Goal: Information Seeking & Learning: Compare options

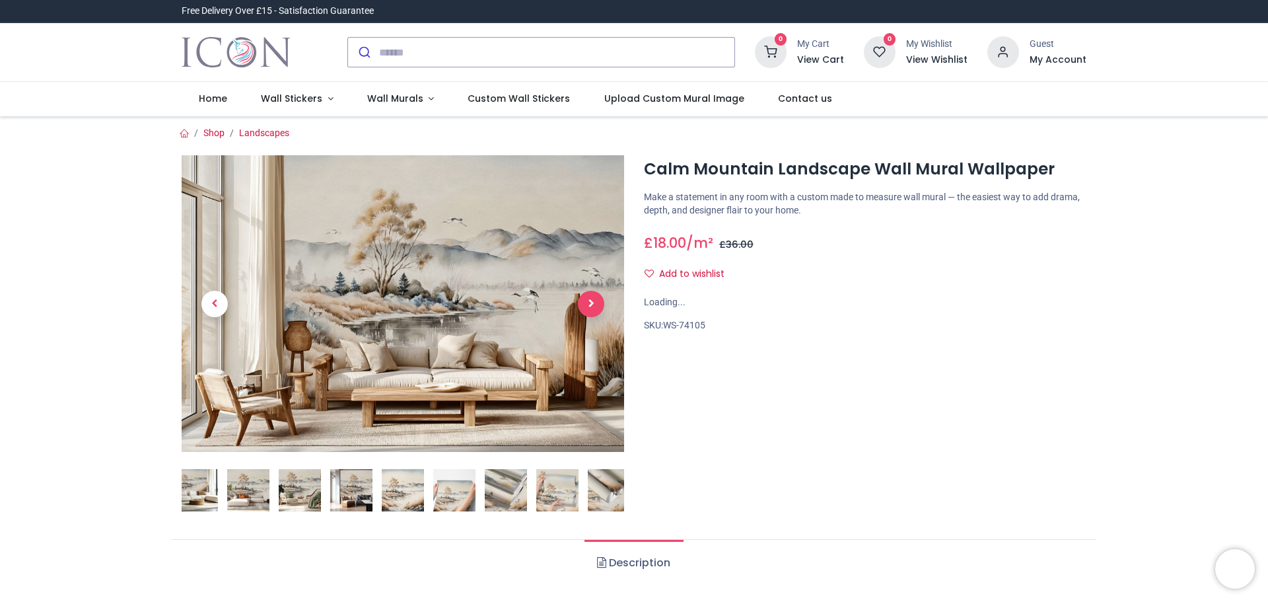
click at [587, 304] on span "Next" at bounding box center [591, 304] width 26 height 26
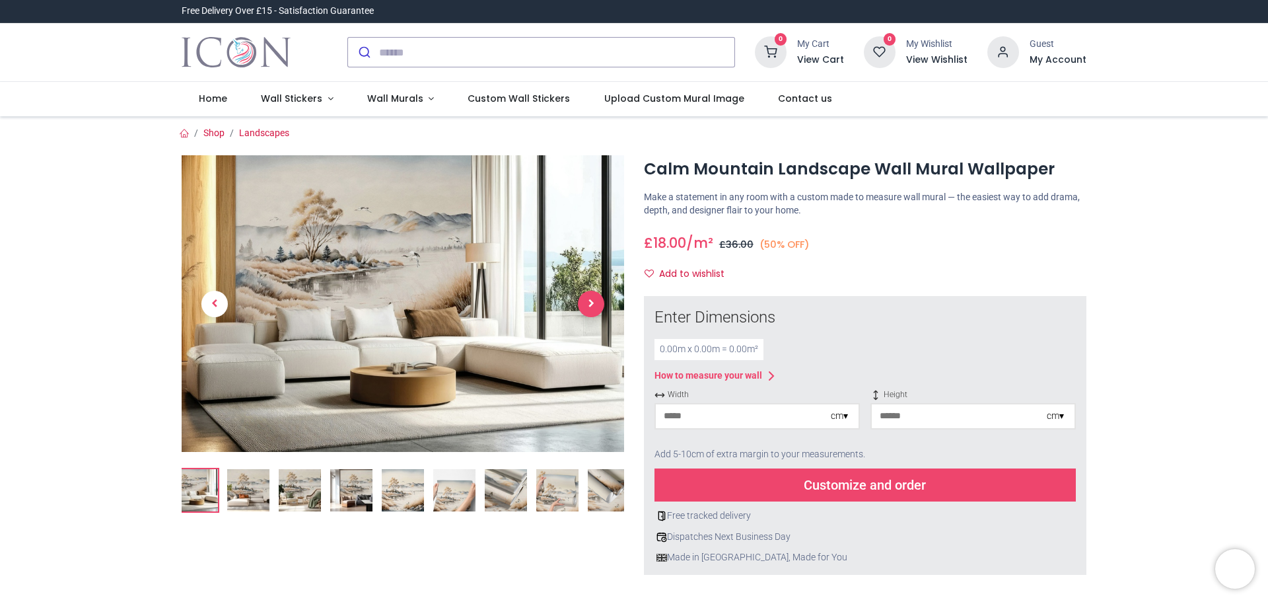
click at [587, 304] on span "Next" at bounding box center [591, 304] width 26 height 26
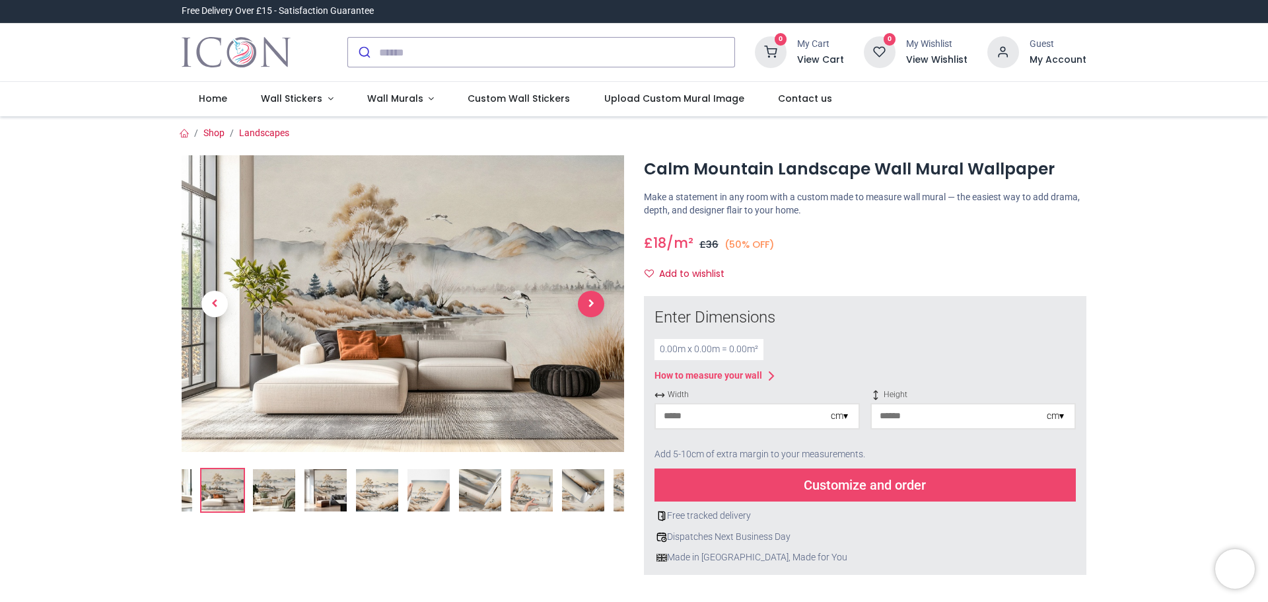
click at [587, 304] on span "Next" at bounding box center [591, 304] width 26 height 26
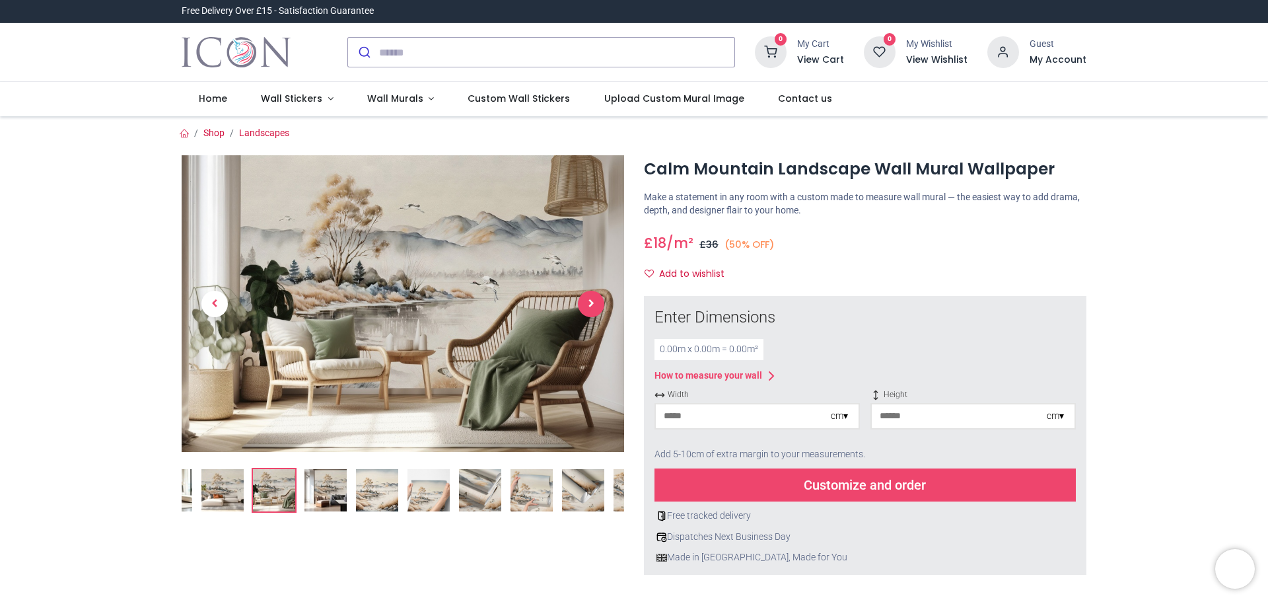
click at [587, 304] on span "Next" at bounding box center [591, 304] width 26 height 26
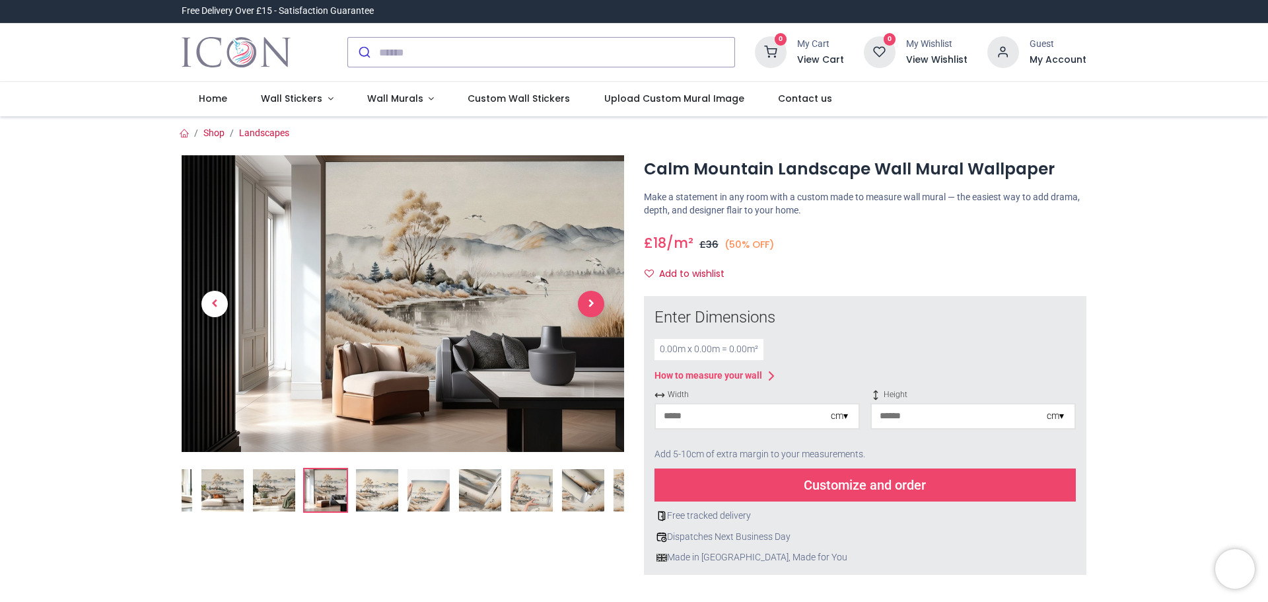
click at [582, 300] on span "Next" at bounding box center [591, 304] width 26 height 26
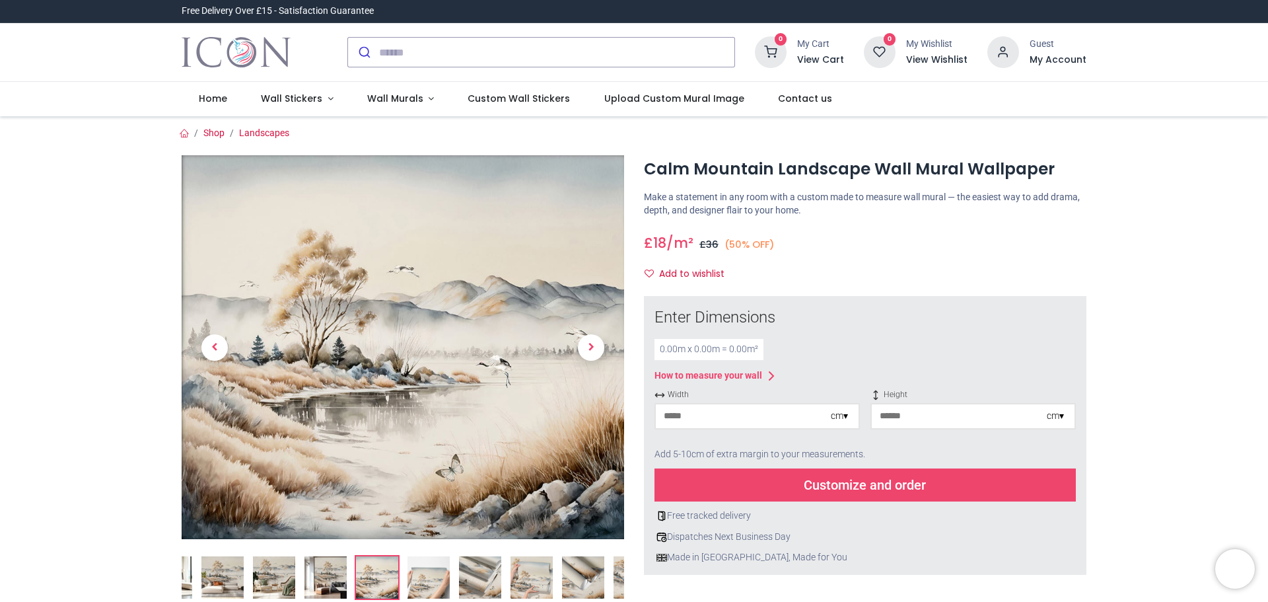
click at [582, 300] on link at bounding box center [591, 347] width 66 height 269
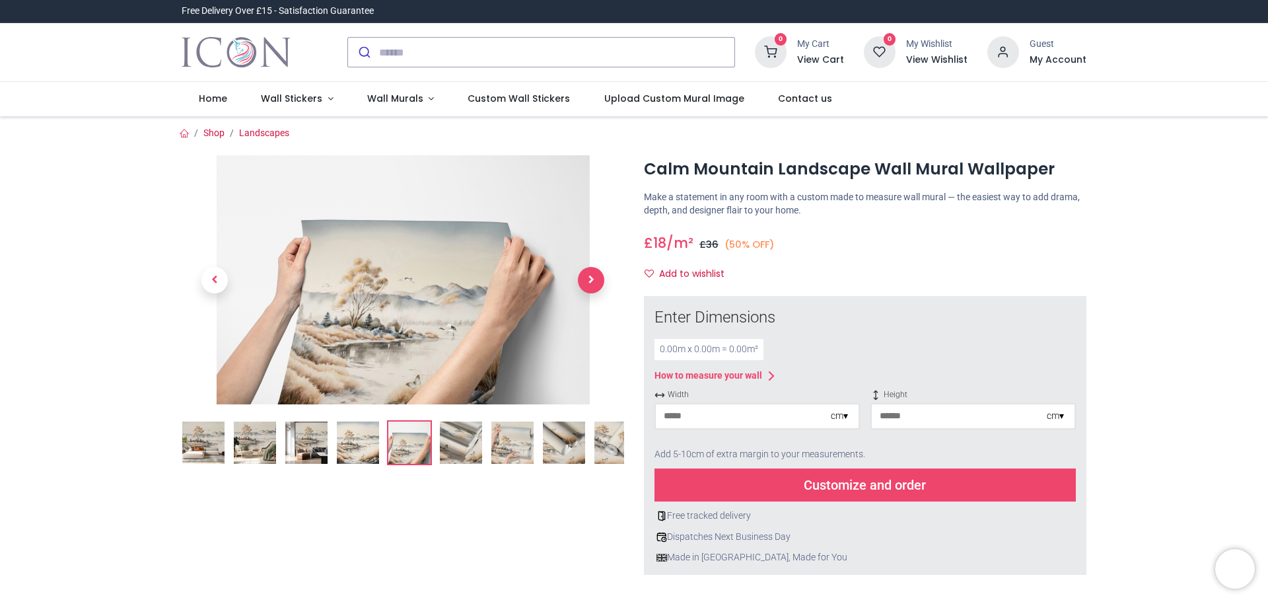
click at [586, 283] on span "Next" at bounding box center [591, 280] width 26 height 26
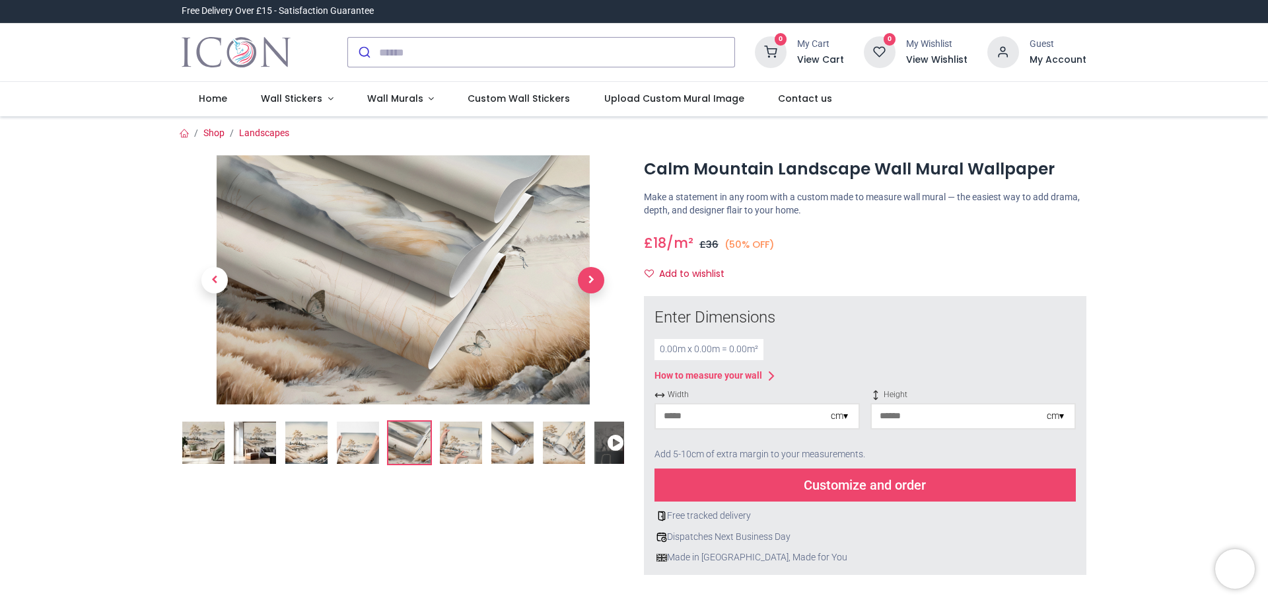
click at [586, 283] on span "Next" at bounding box center [591, 280] width 26 height 26
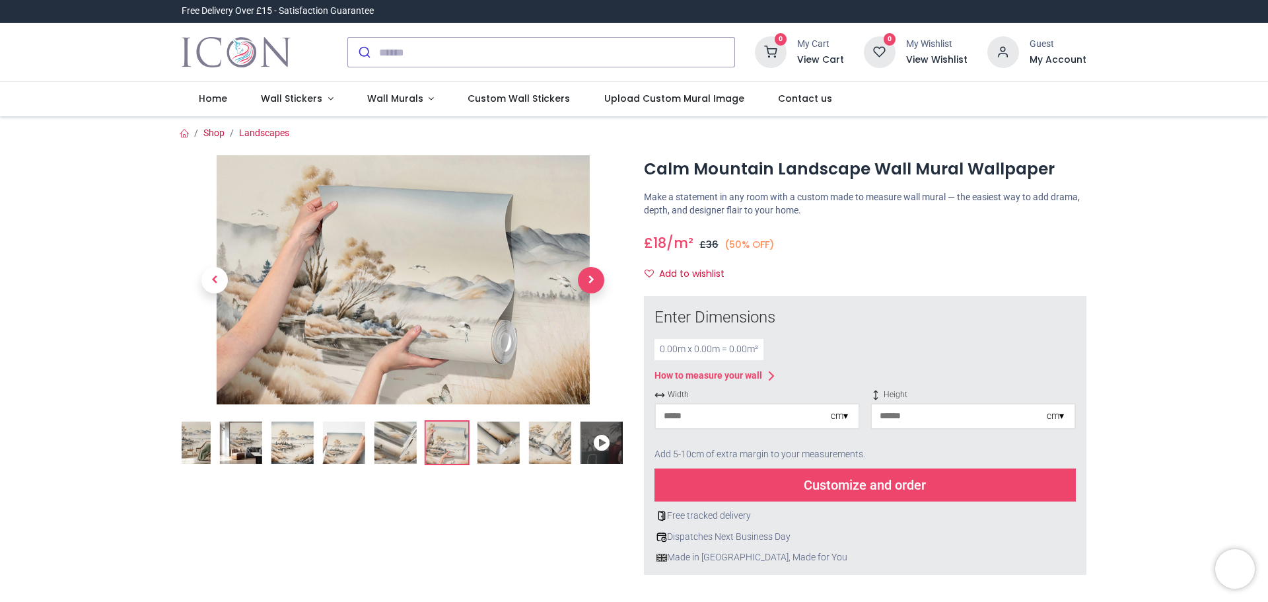
click at [586, 283] on span "Next" at bounding box center [591, 280] width 26 height 26
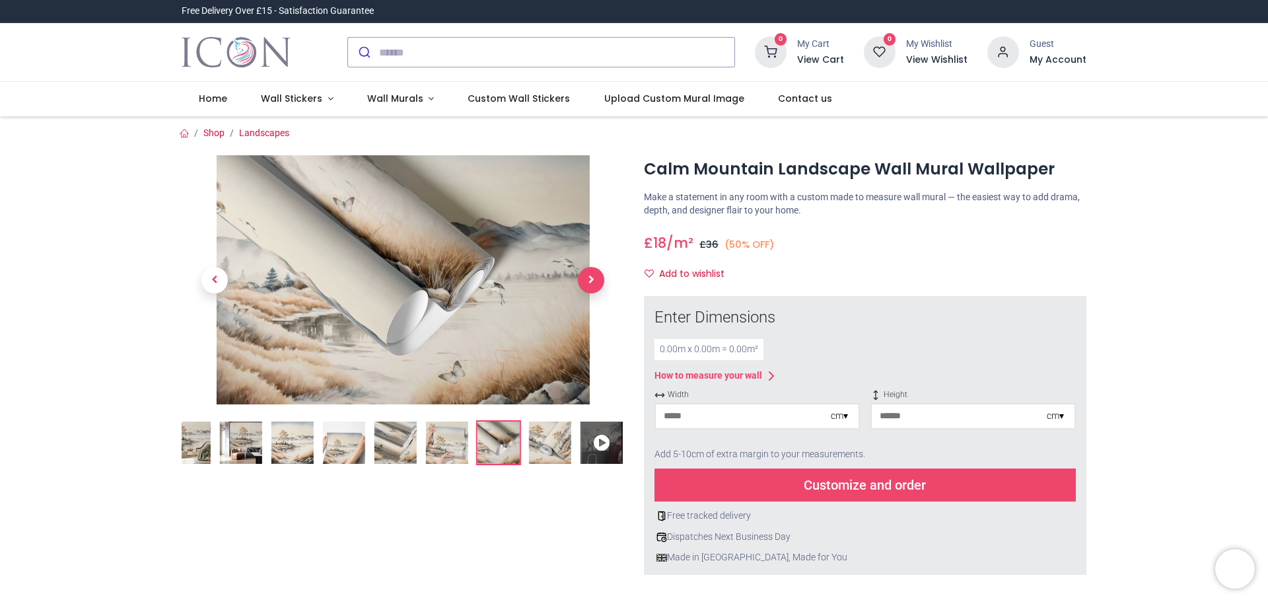
click at [586, 283] on span "Next" at bounding box center [591, 280] width 26 height 26
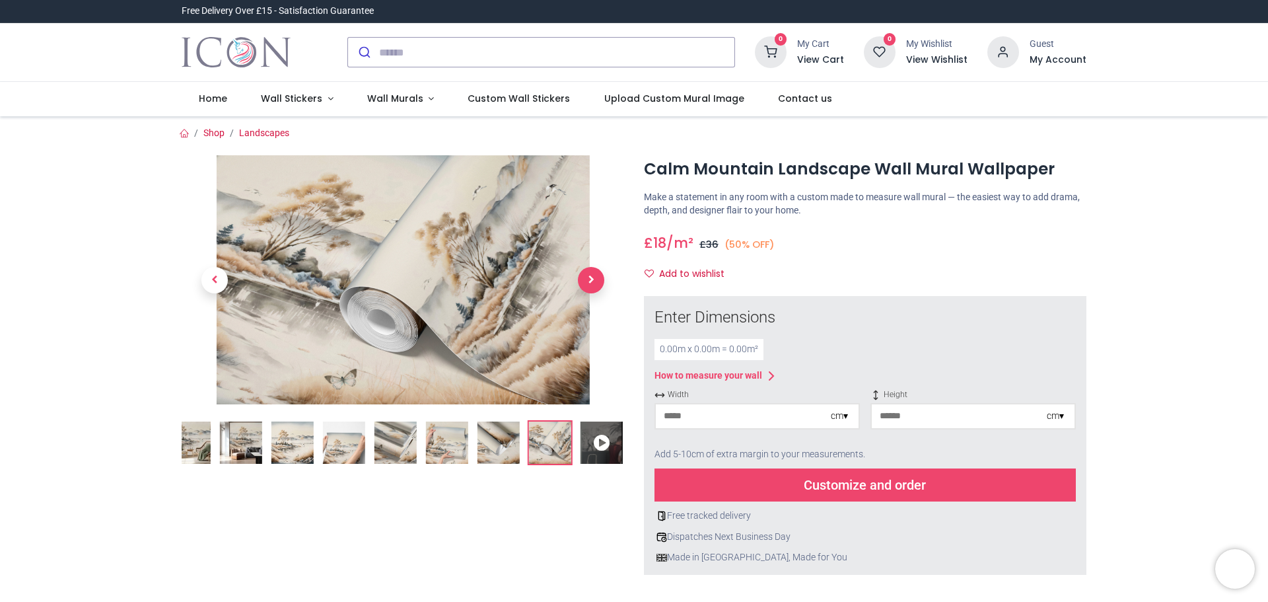
click at [586, 283] on span "Next" at bounding box center [591, 280] width 26 height 26
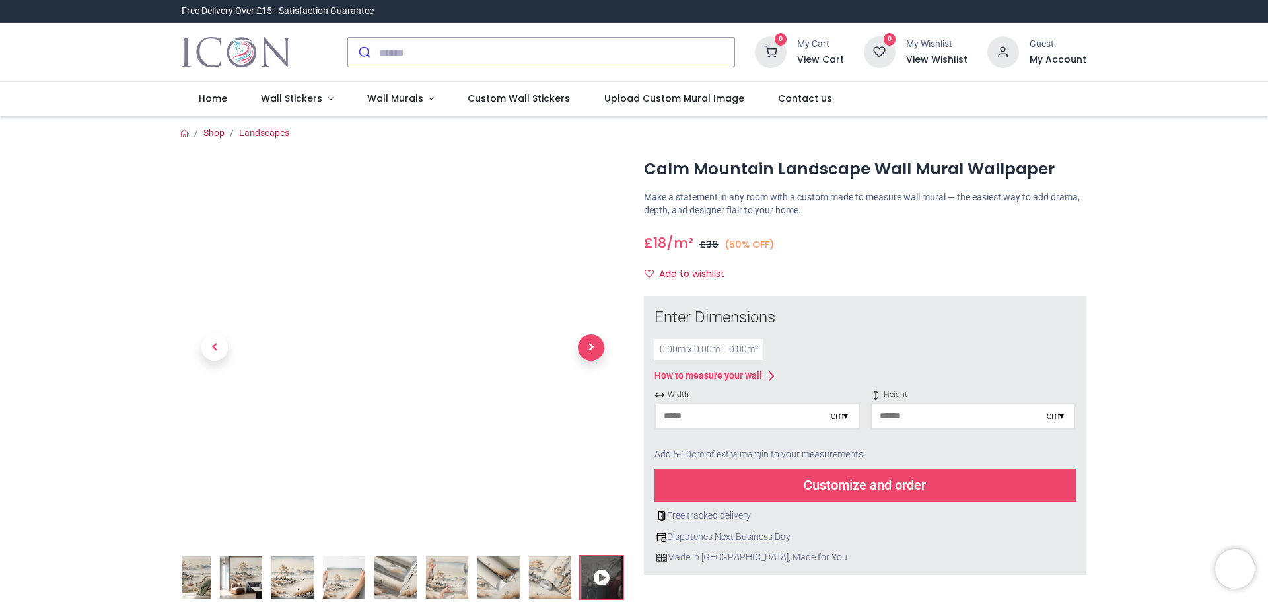
click at [586, 283] on link at bounding box center [591, 347] width 66 height 269
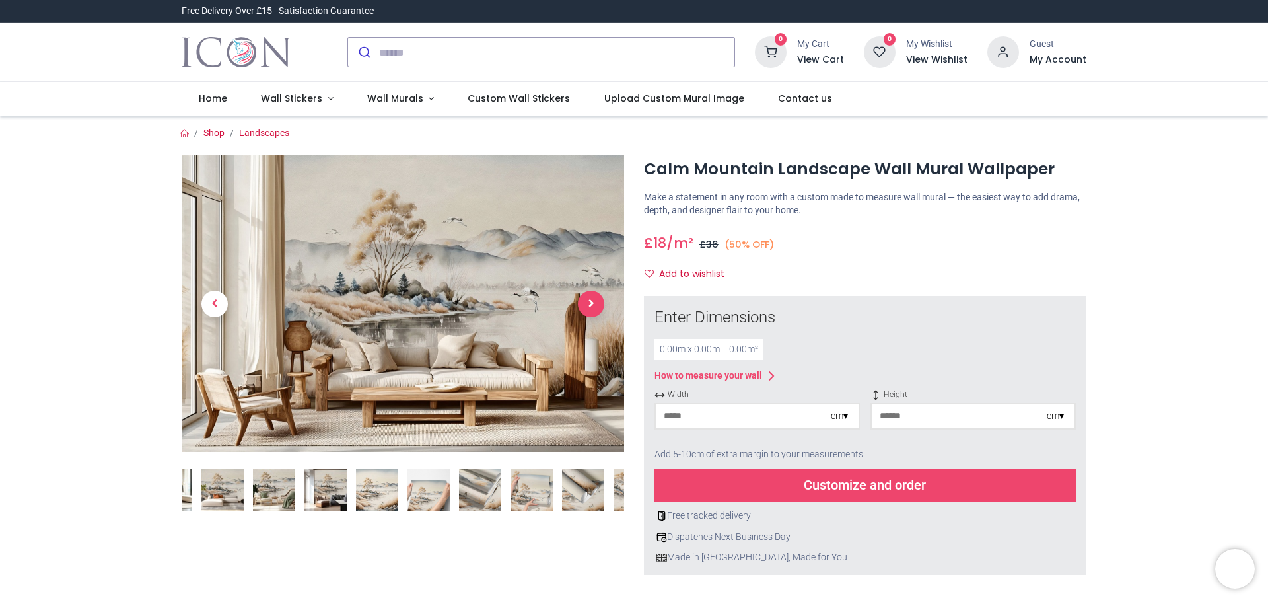
click at [586, 283] on link at bounding box center [591, 302] width 66 height 207
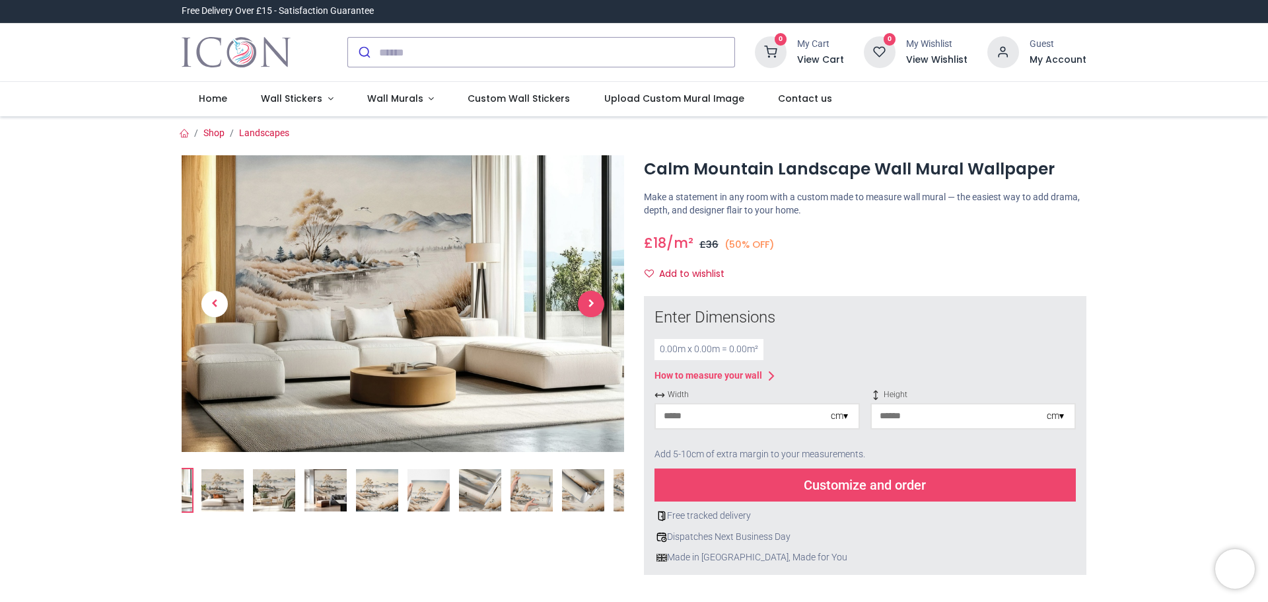
click at [586, 283] on link at bounding box center [591, 302] width 66 height 207
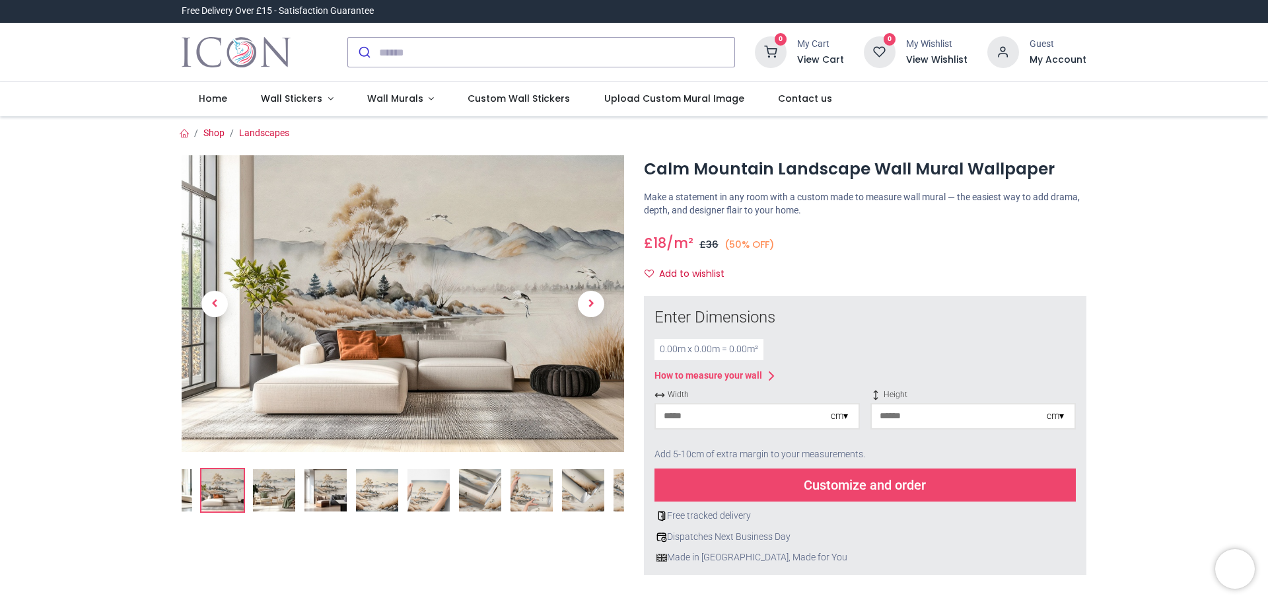
click at [387, 337] on img at bounding box center [403, 303] width 442 height 296
click at [276, 487] on img at bounding box center [274, 490] width 42 height 42
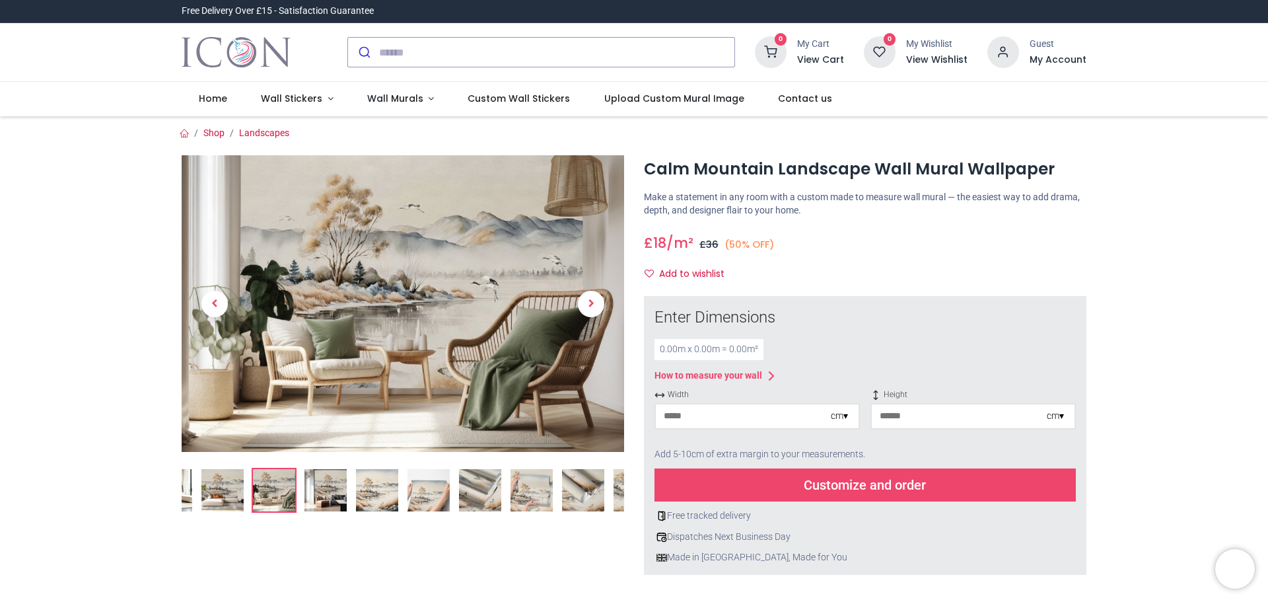
click at [372, 336] on img at bounding box center [403, 303] width 442 height 296
click at [316, 500] on img at bounding box center [325, 490] width 42 height 42
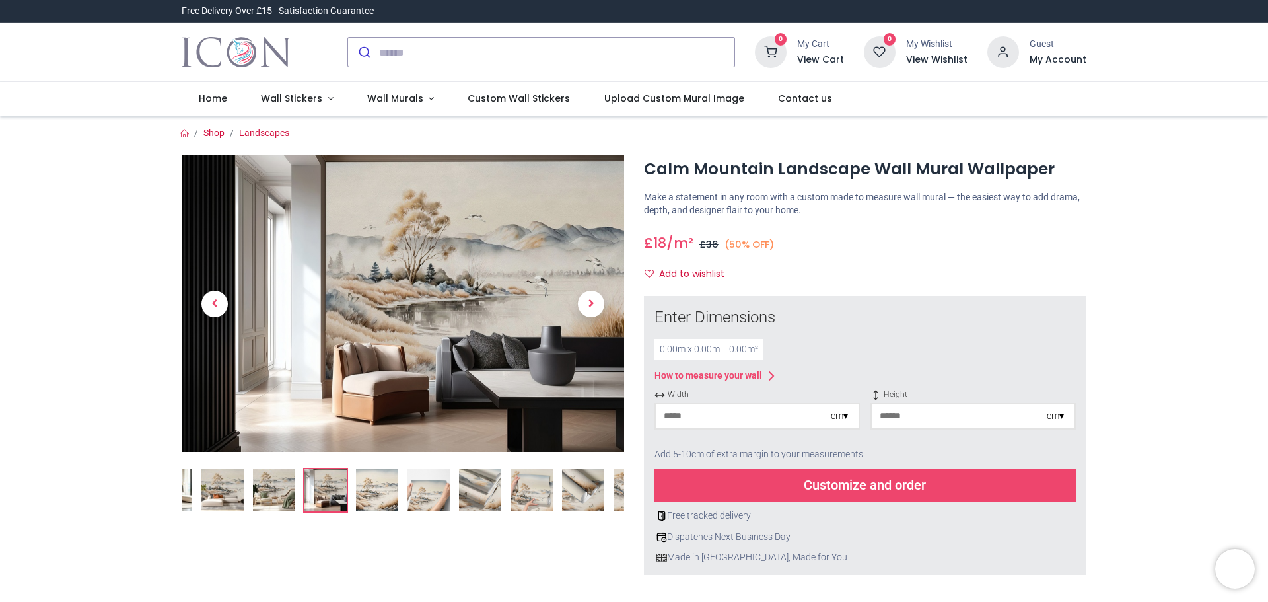
click at [452, 302] on img at bounding box center [403, 303] width 442 height 296
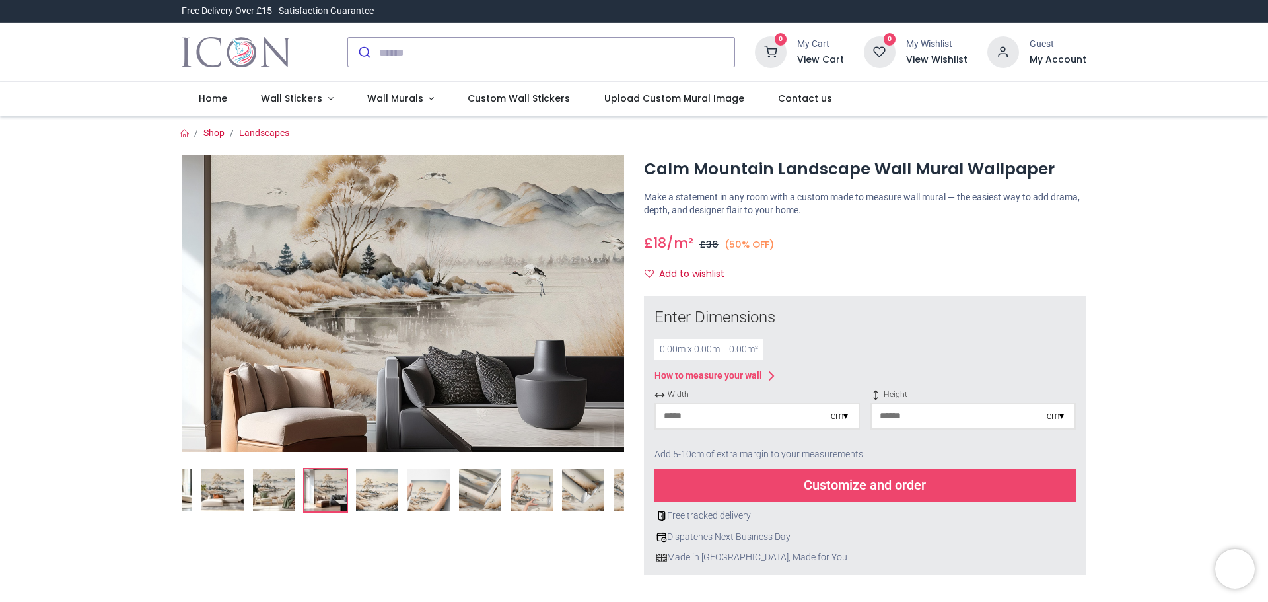
click at [452, 302] on img at bounding box center [403, 303] width 442 height 296
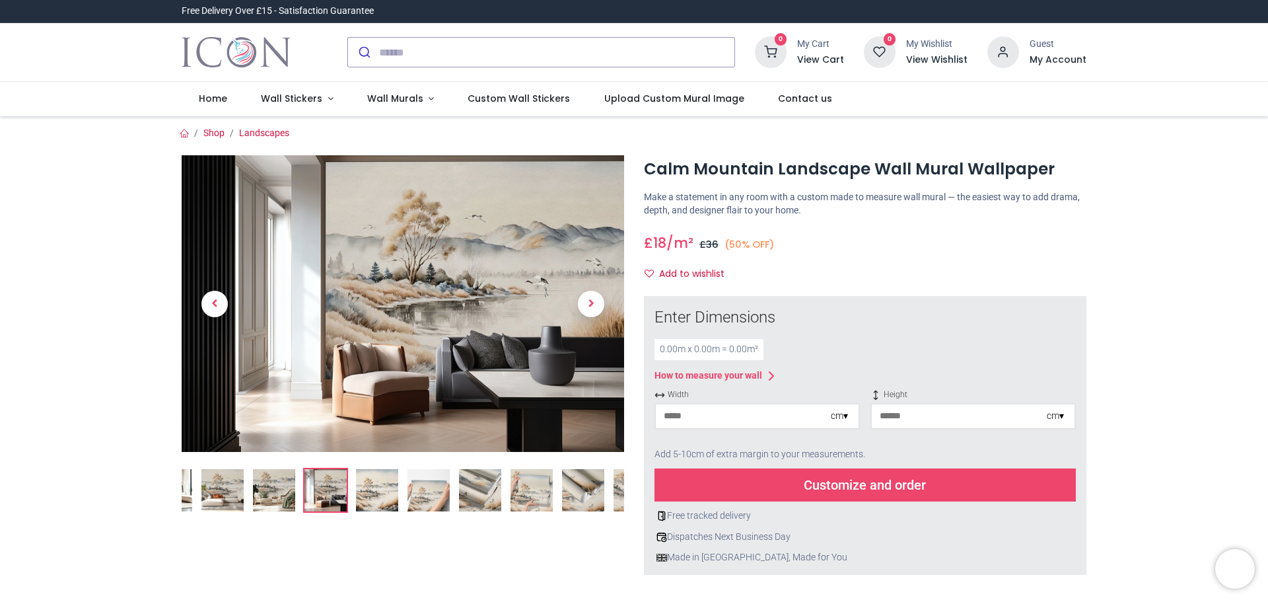
click at [374, 479] on img at bounding box center [377, 490] width 42 height 42
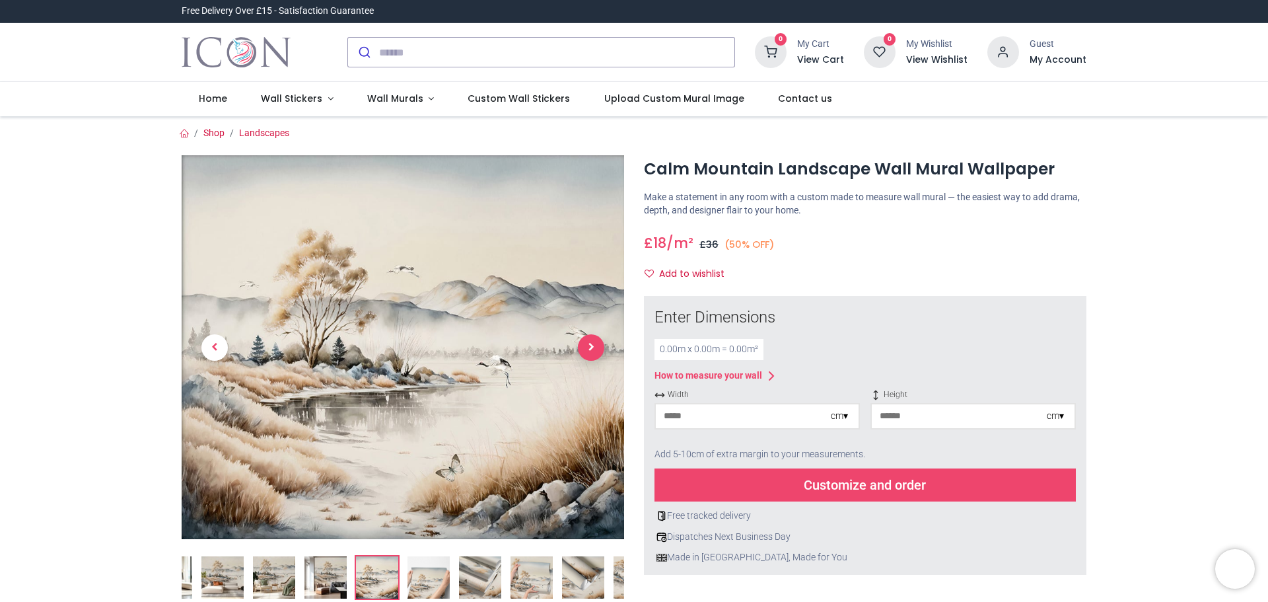
click at [586, 345] on span "Next" at bounding box center [591, 347] width 26 height 26
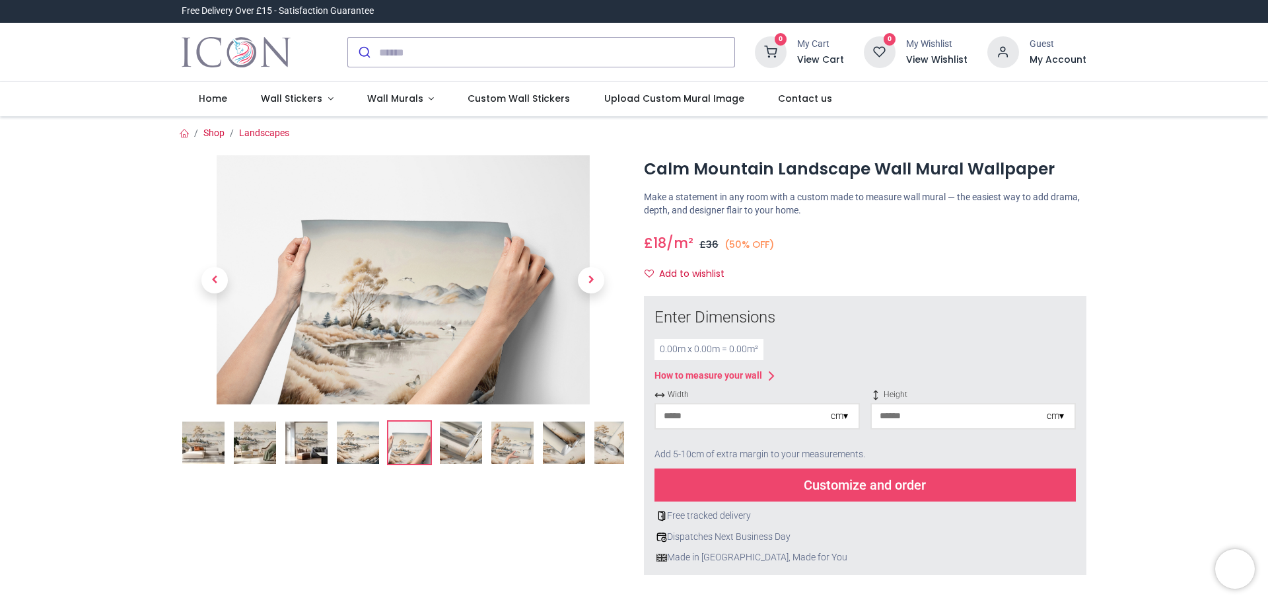
click at [580, 345] on link at bounding box center [591, 280] width 66 height 174
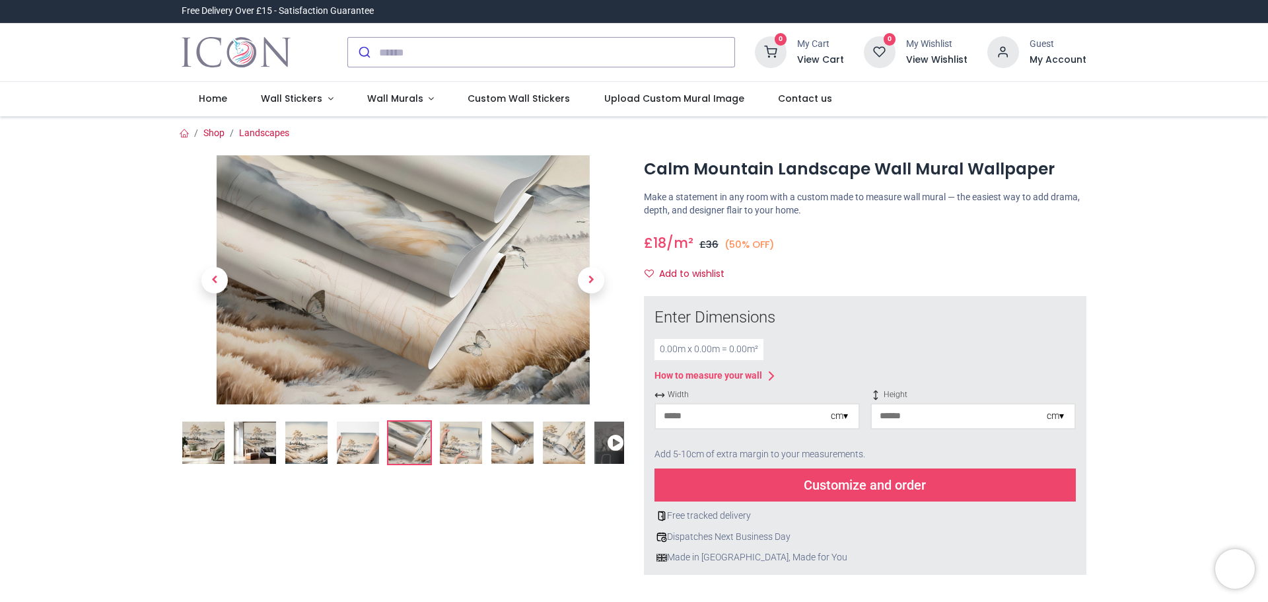
click at [580, 345] on link at bounding box center [591, 280] width 66 height 174
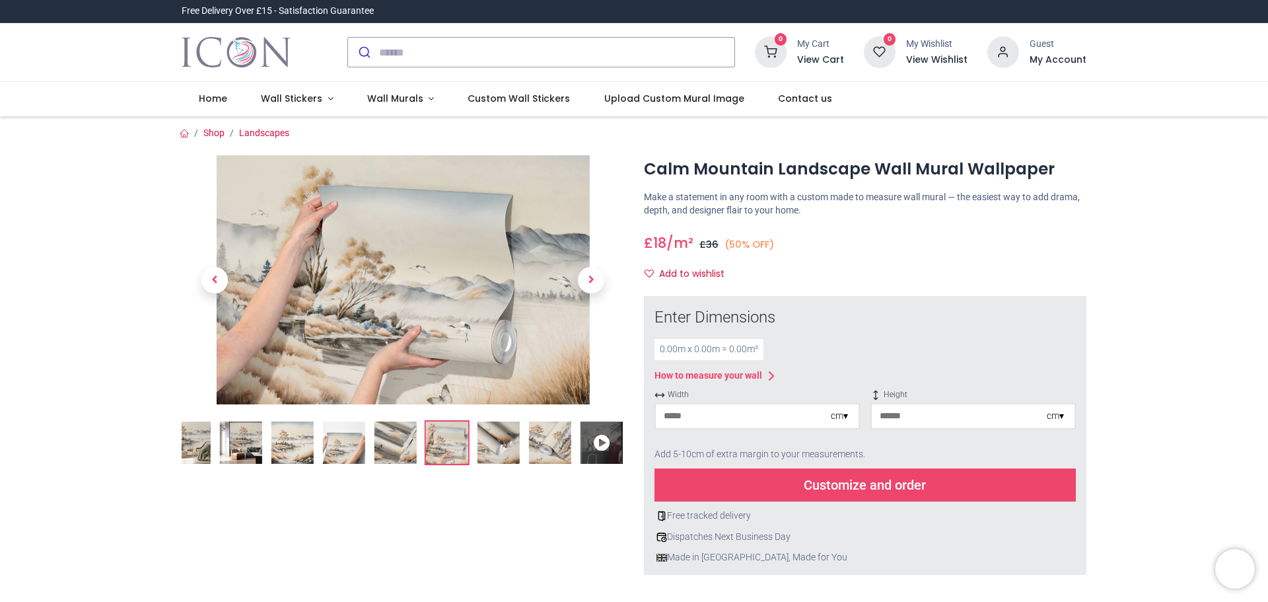
click at [580, 345] on link at bounding box center [591, 280] width 66 height 174
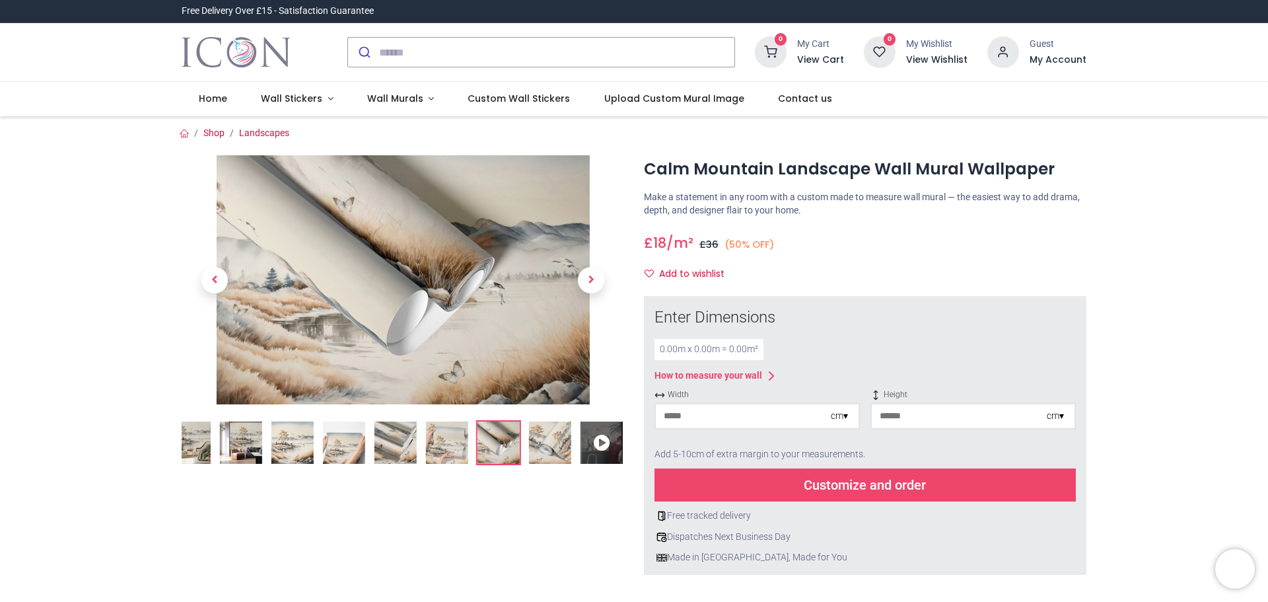
click at [580, 345] on link at bounding box center [591, 280] width 66 height 174
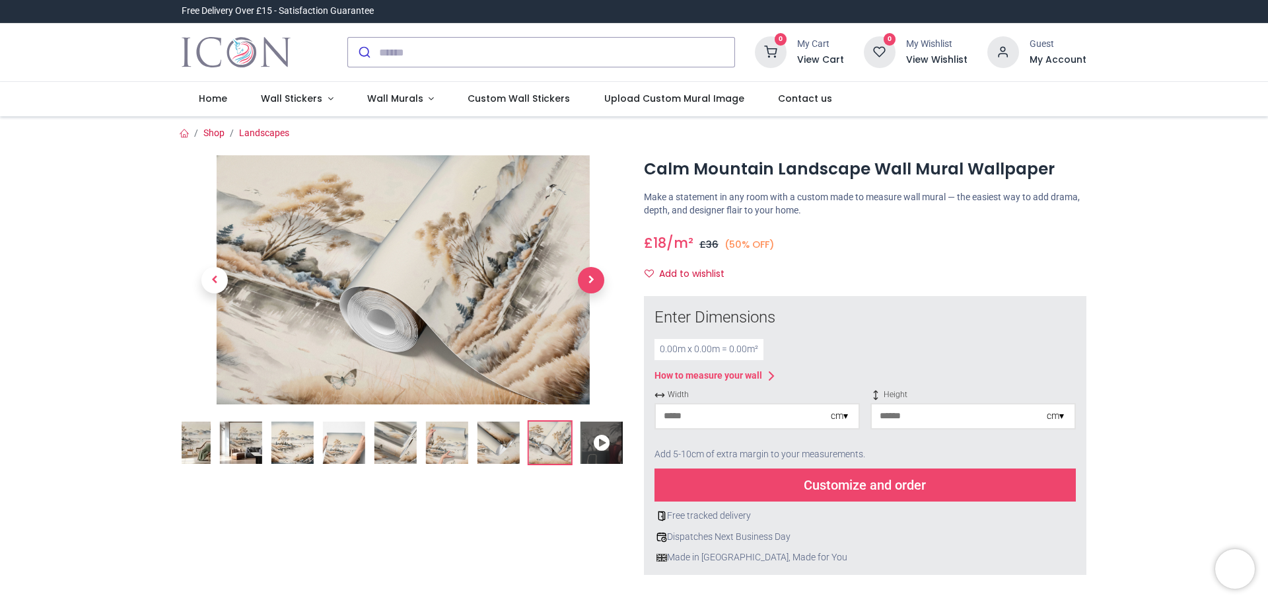
click at [591, 275] on span "Next" at bounding box center [591, 280] width 26 height 26
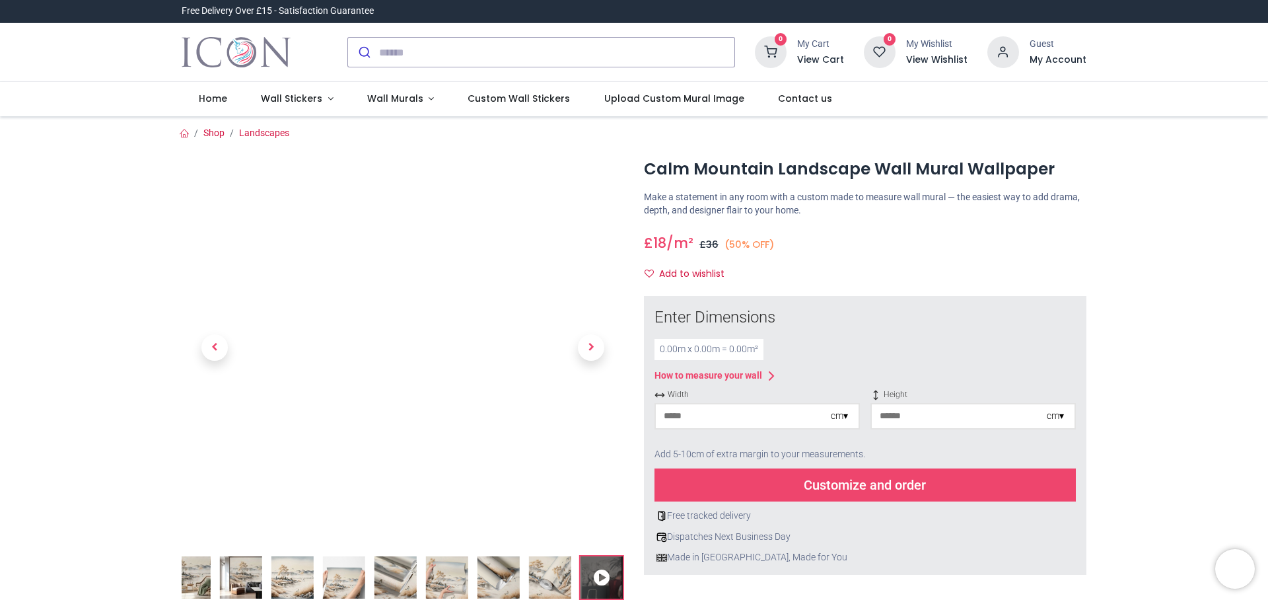
click at [576, 339] on link at bounding box center [591, 347] width 66 height 269
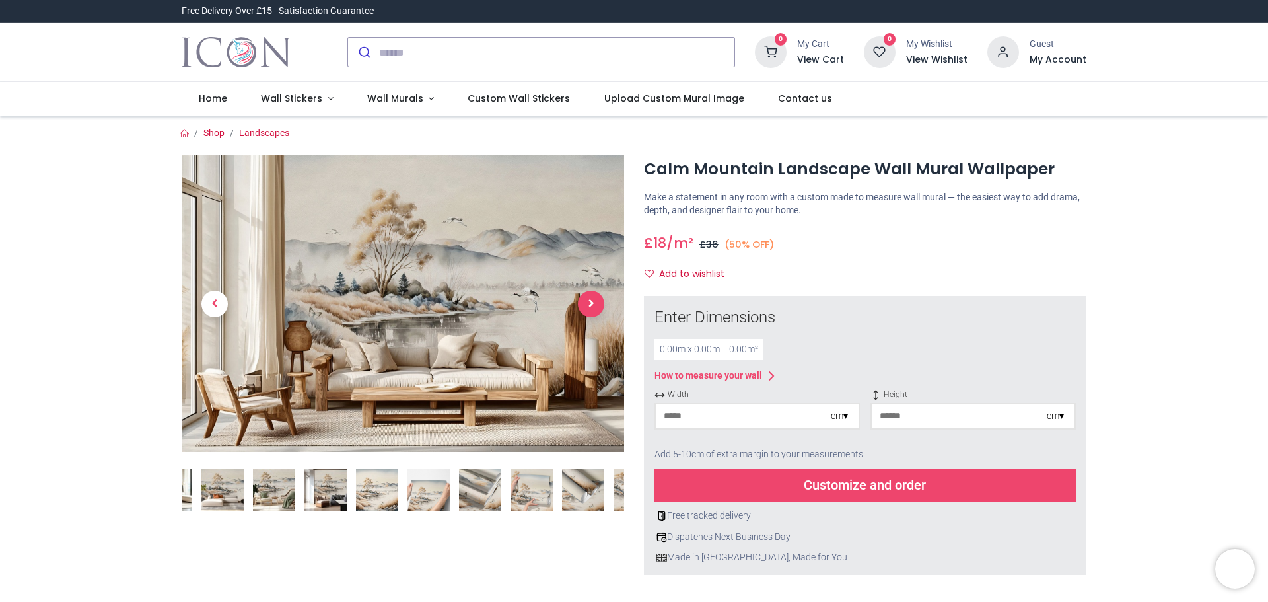
click at [584, 339] on link at bounding box center [591, 302] width 66 height 207
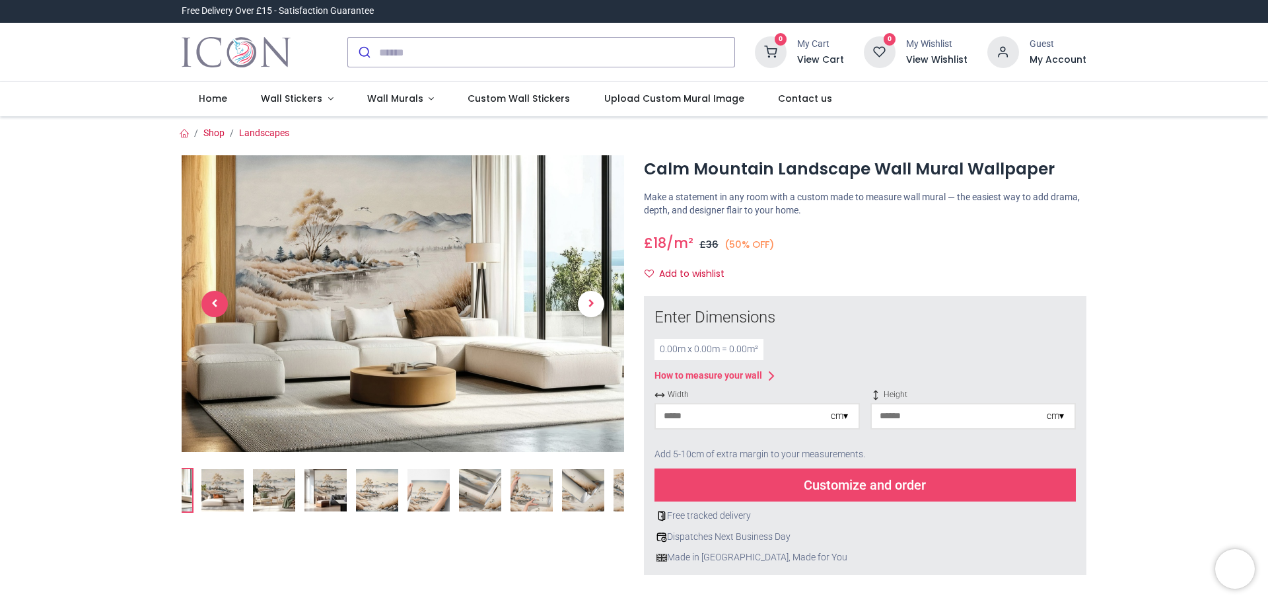
click at [219, 296] on span "Previous" at bounding box center [214, 304] width 26 height 26
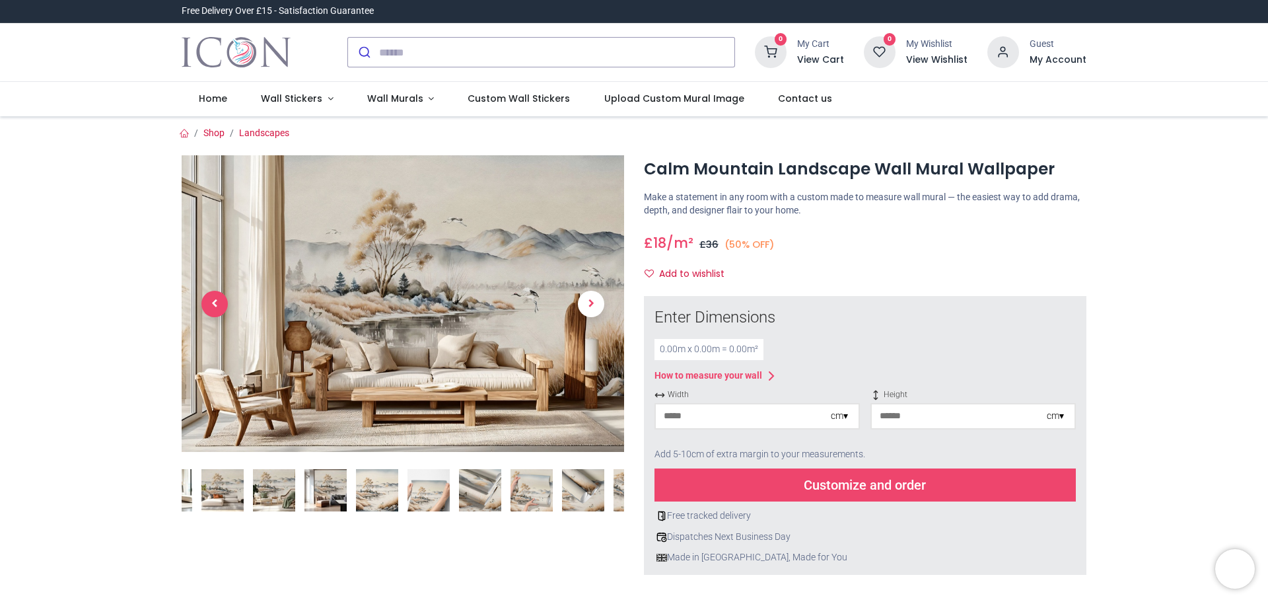
click at [219, 296] on span "Previous" at bounding box center [214, 304] width 26 height 26
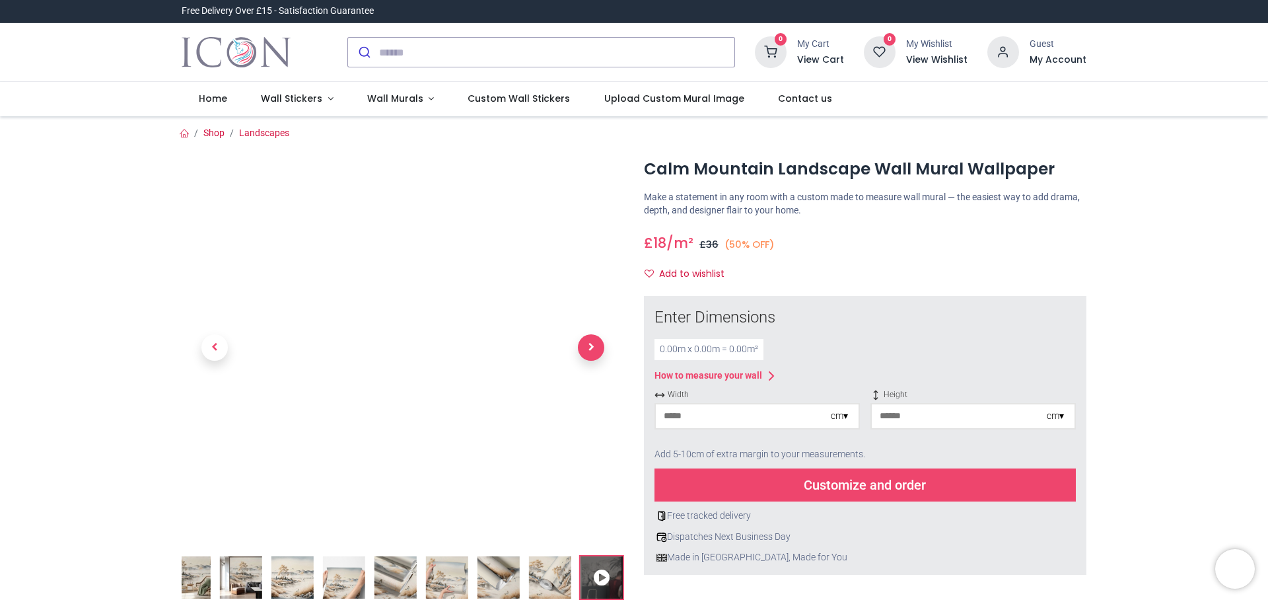
click at [589, 349] on span "Next" at bounding box center [591, 347] width 26 height 26
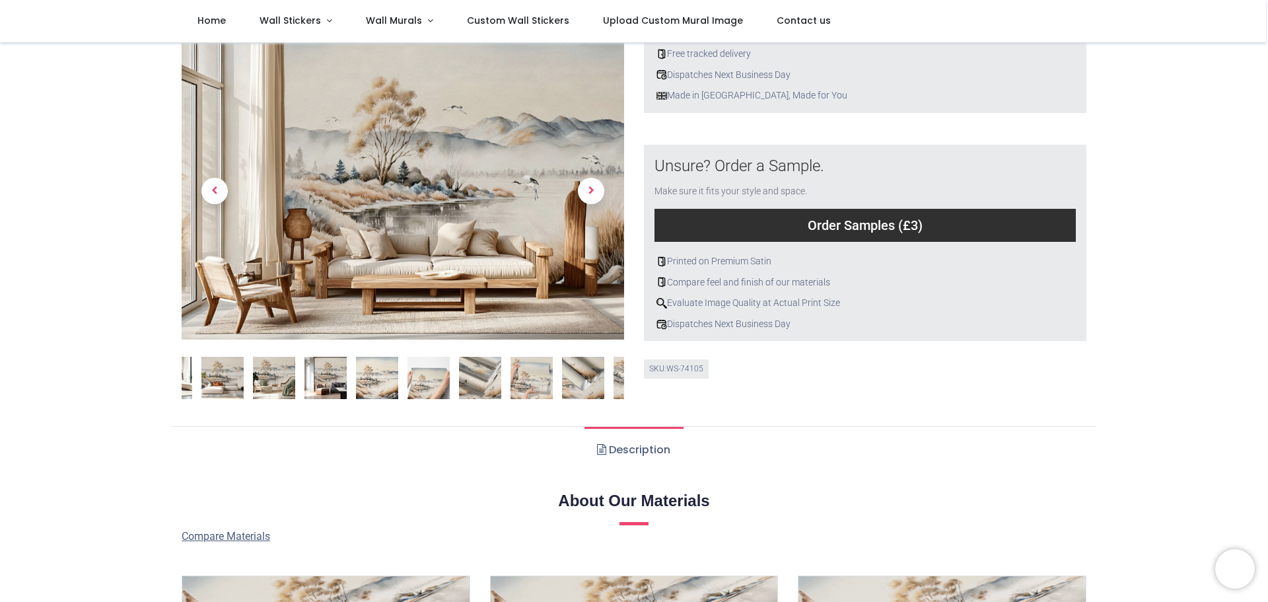
scroll to position [396, 0]
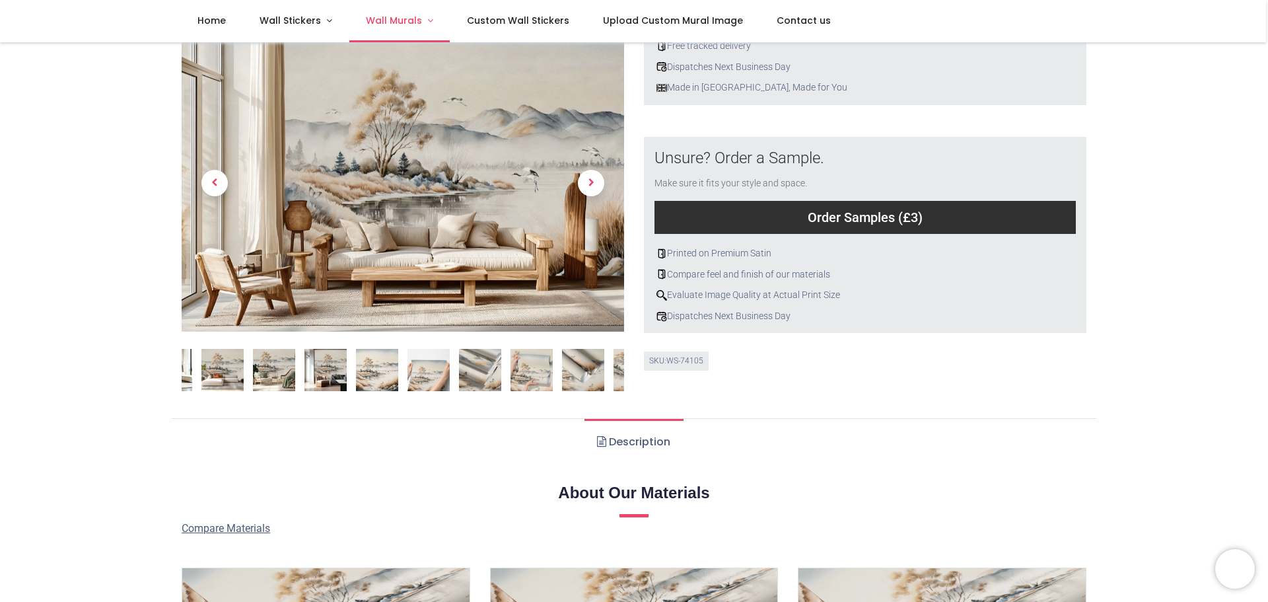
click at [392, 23] on span "Wall Murals" at bounding box center [394, 20] width 56 height 13
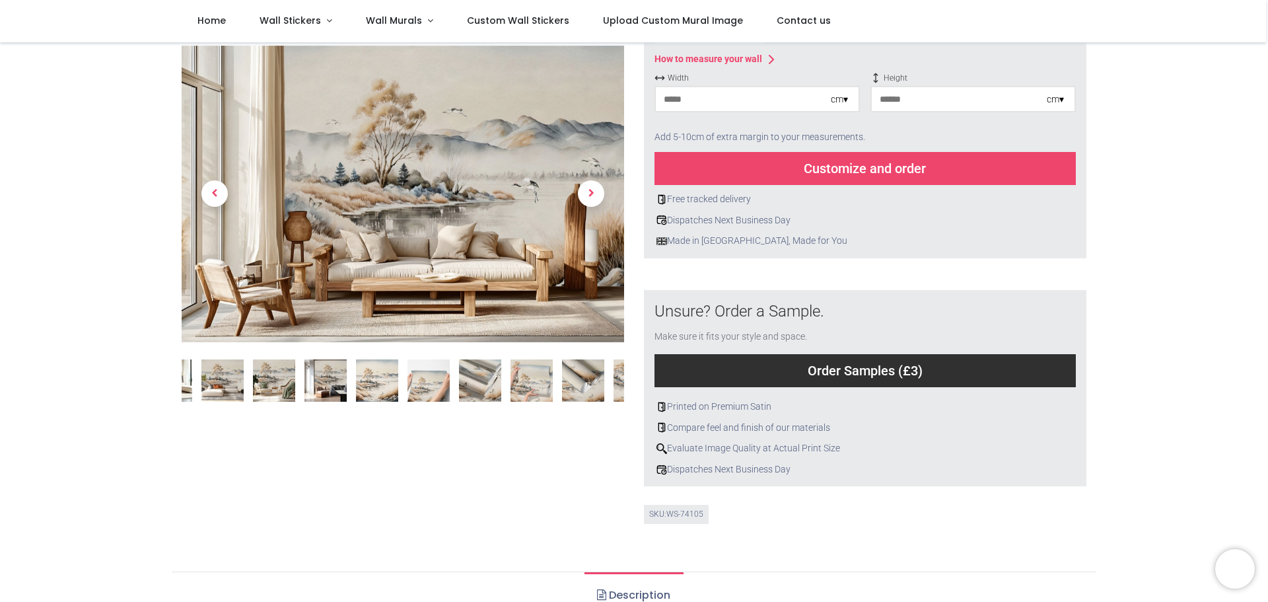
scroll to position [198, 0]
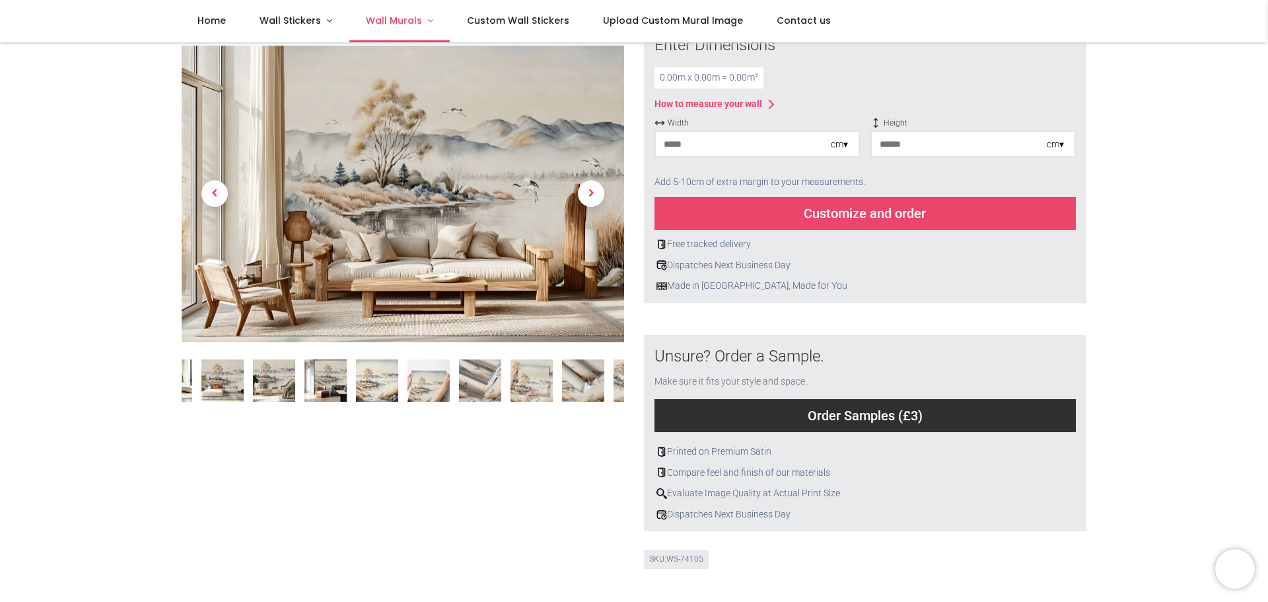
click at [385, 14] on span "Wall Murals" at bounding box center [394, 20] width 56 height 13
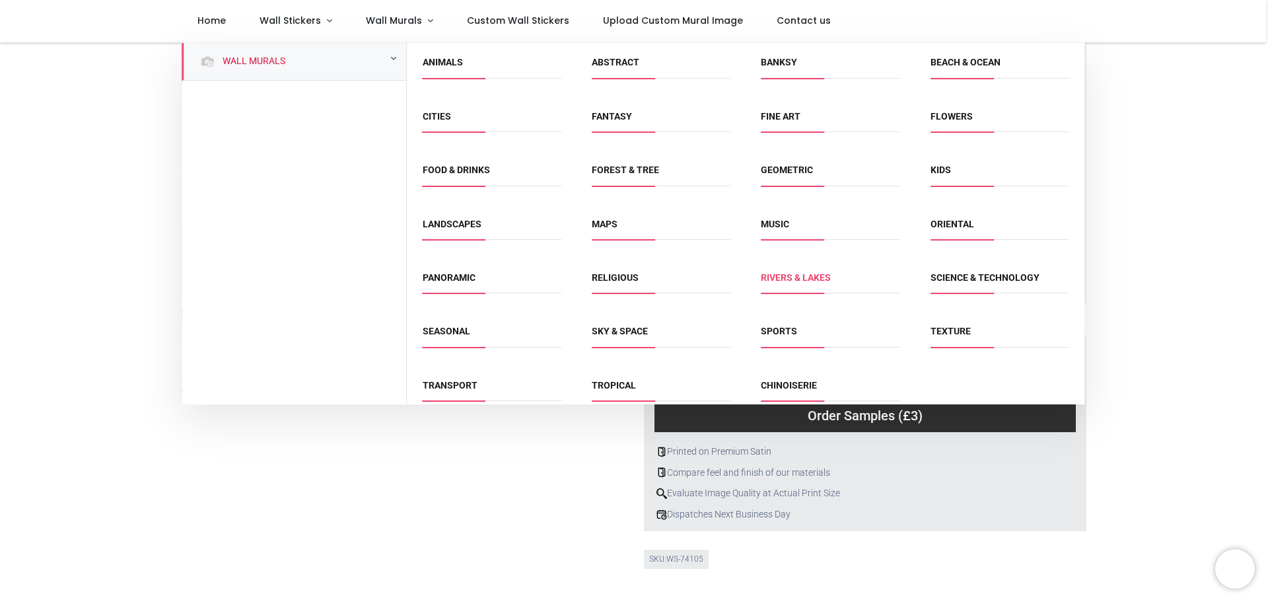
click at [810, 281] on link "Rivers & Lakes" at bounding box center [796, 277] width 70 height 11
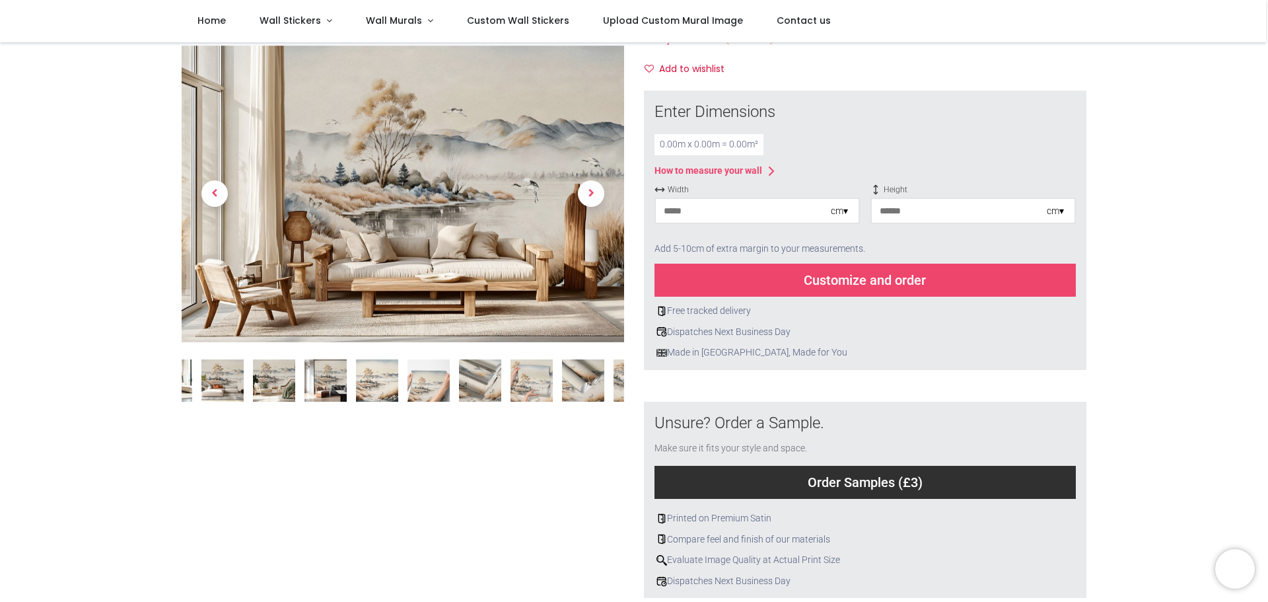
scroll to position [0, 0]
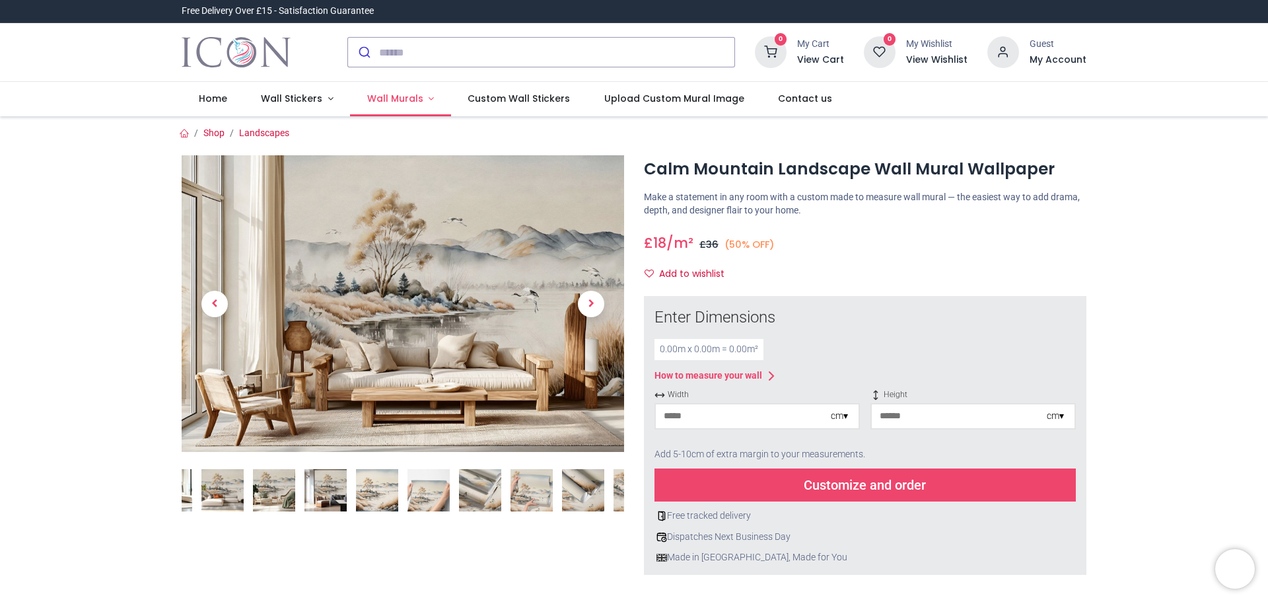
click at [408, 90] on link "Wall Murals" at bounding box center [400, 99] width 101 height 34
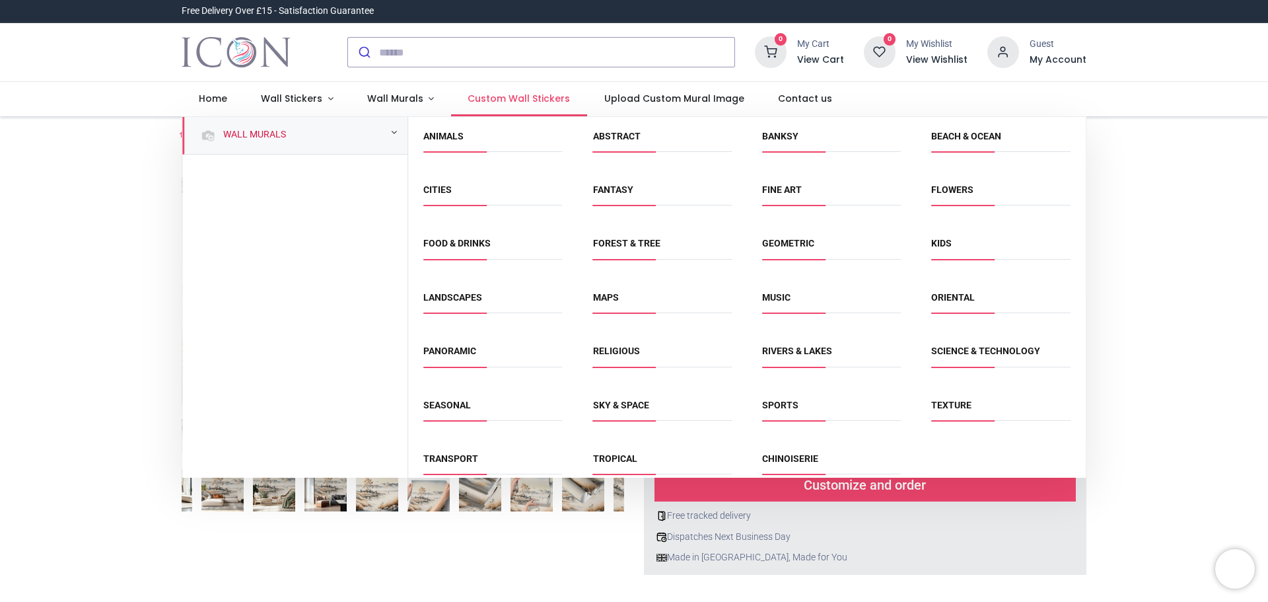
click at [510, 99] on span "Custom Wall Stickers" at bounding box center [519, 98] width 102 height 13
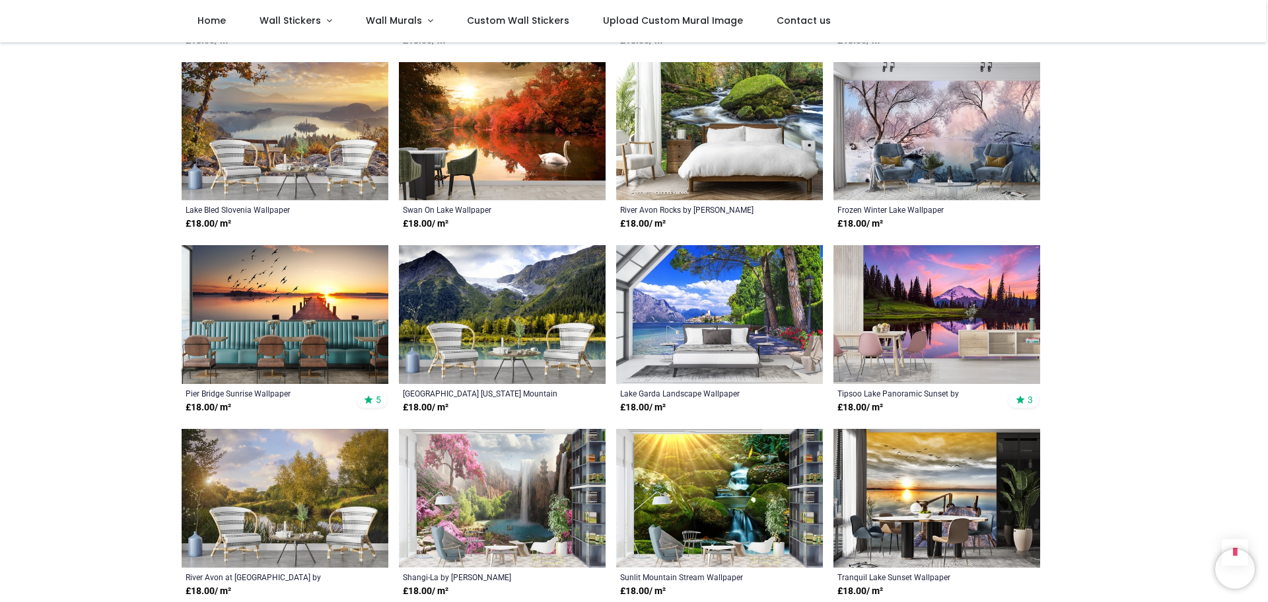
scroll to position [726, 0]
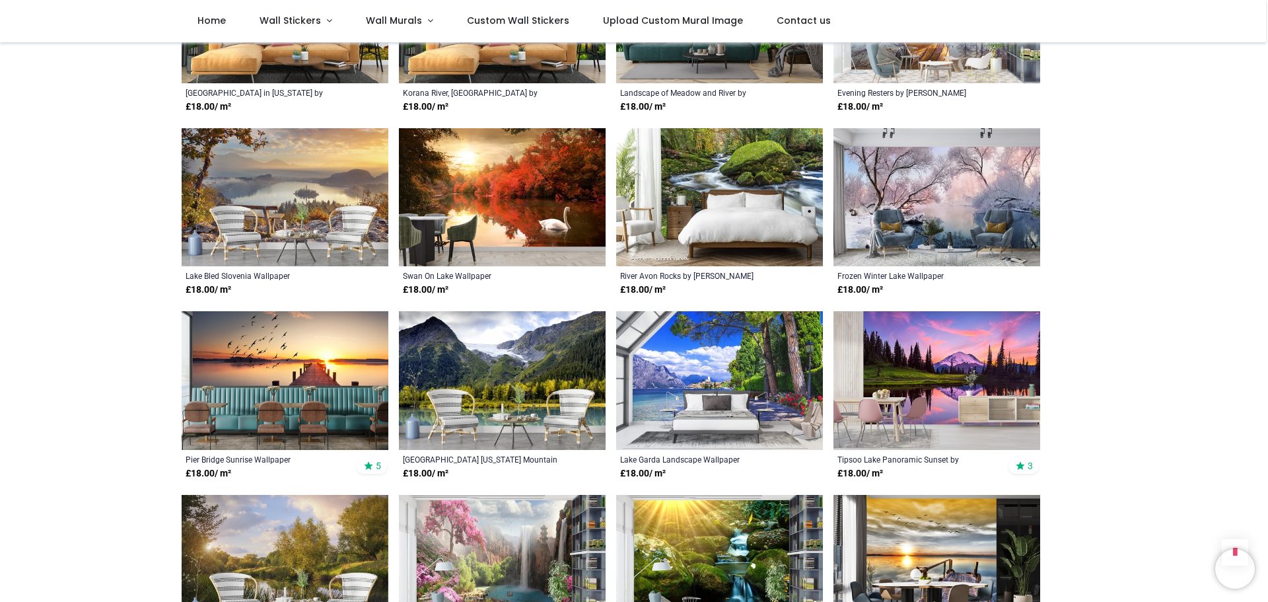
click at [938, 216] on img at bounding box center [936, 197] width 207 height 139
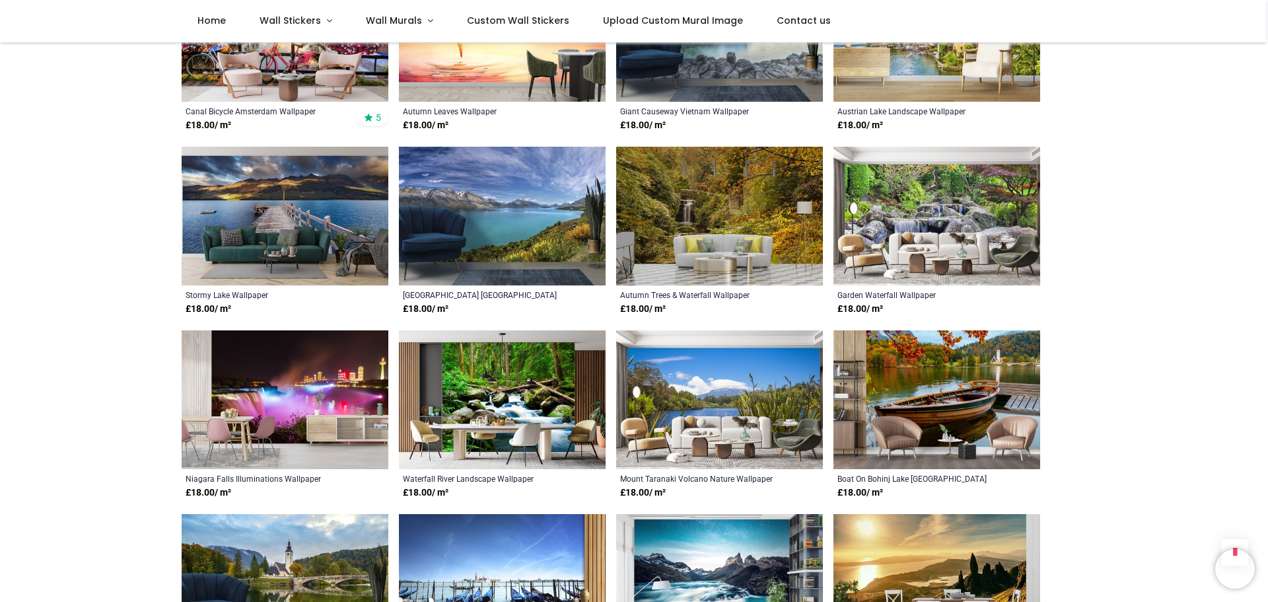
scroll to position [2047, 0]
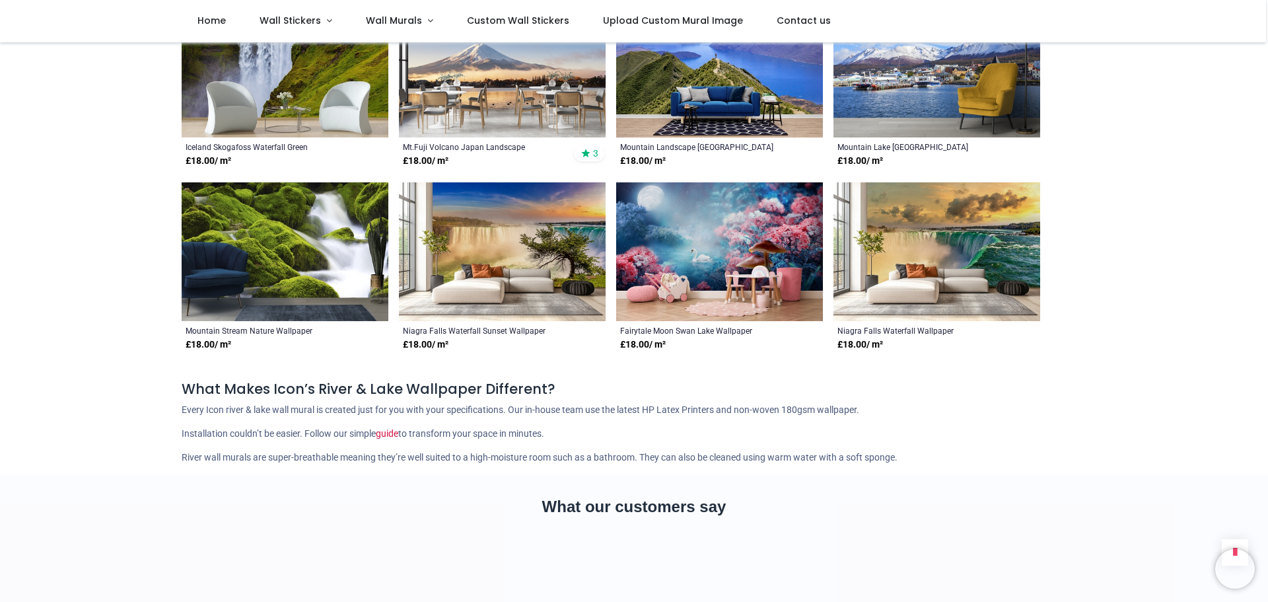
scroll to position [3170, 0]
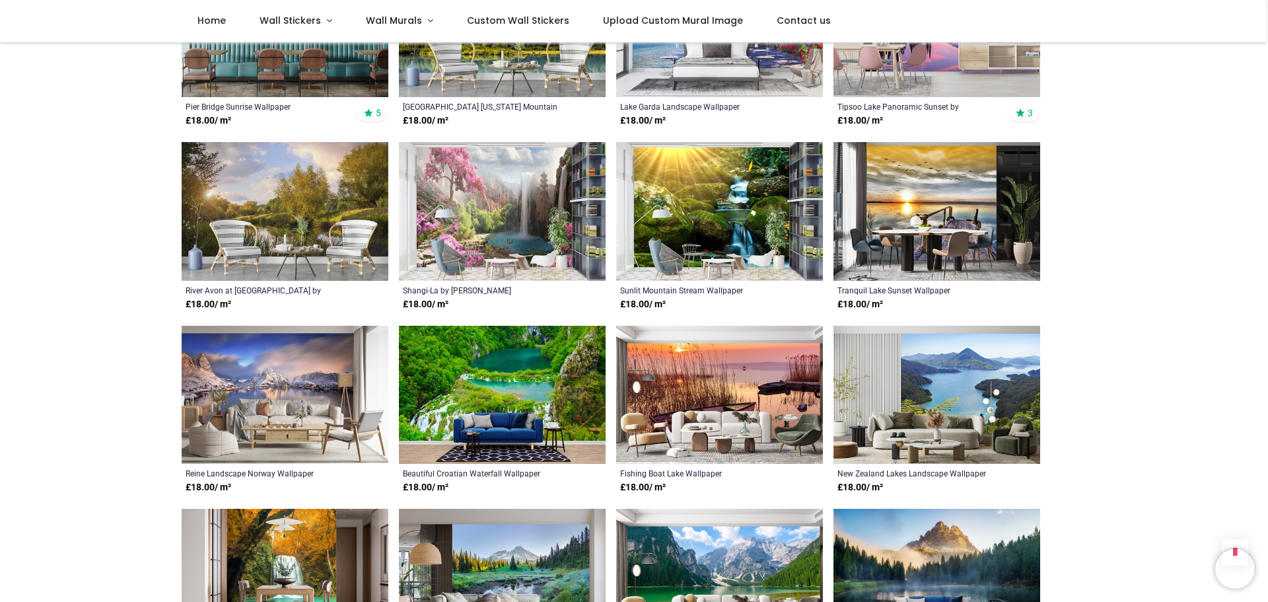
scroll to position [1060, 0]
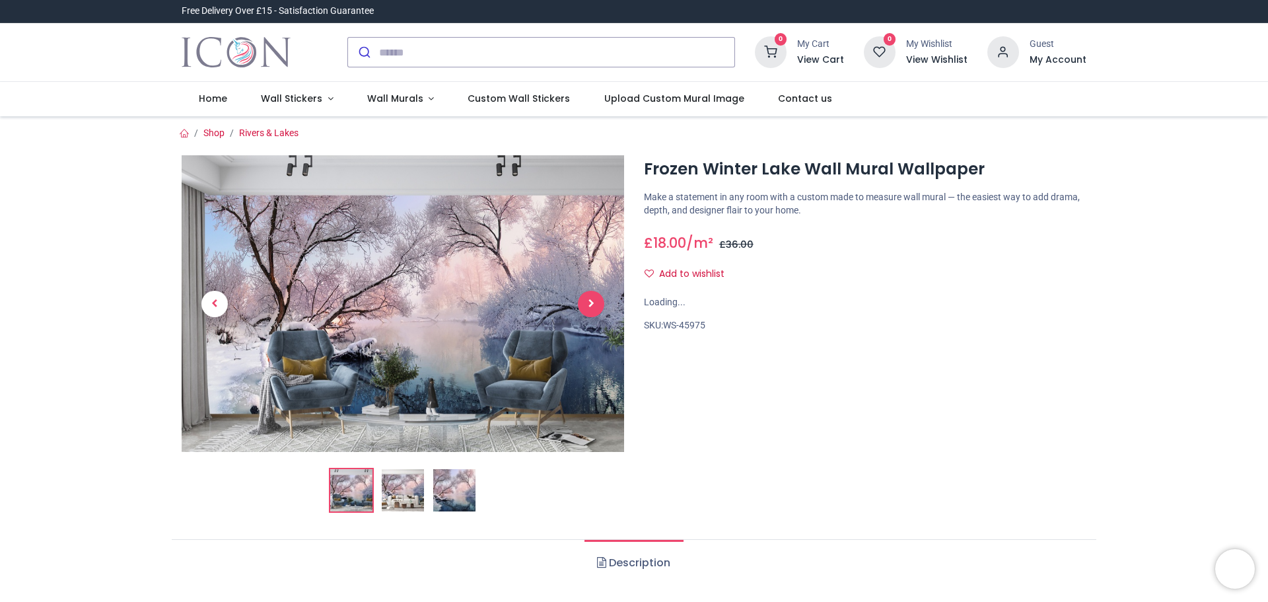
click at [589, 307] on span "Next" at bounding box center [591, 304] width 26 height 26
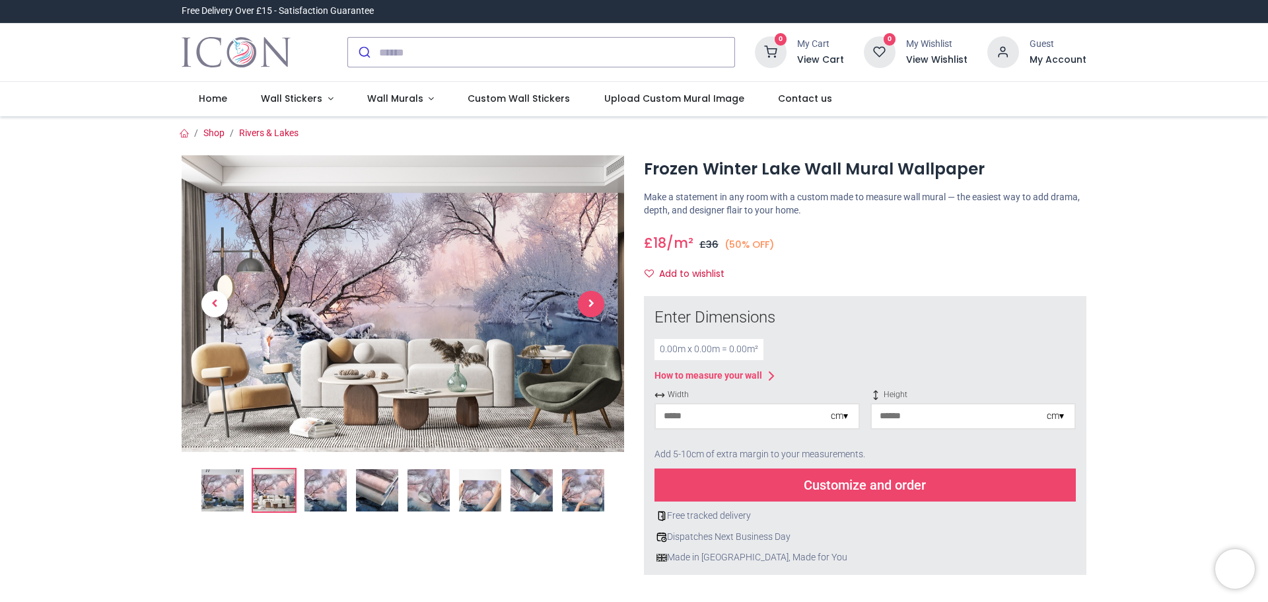
click at [594, 306] on span "Next" at bounding box center [591, 304] width 26 height 26
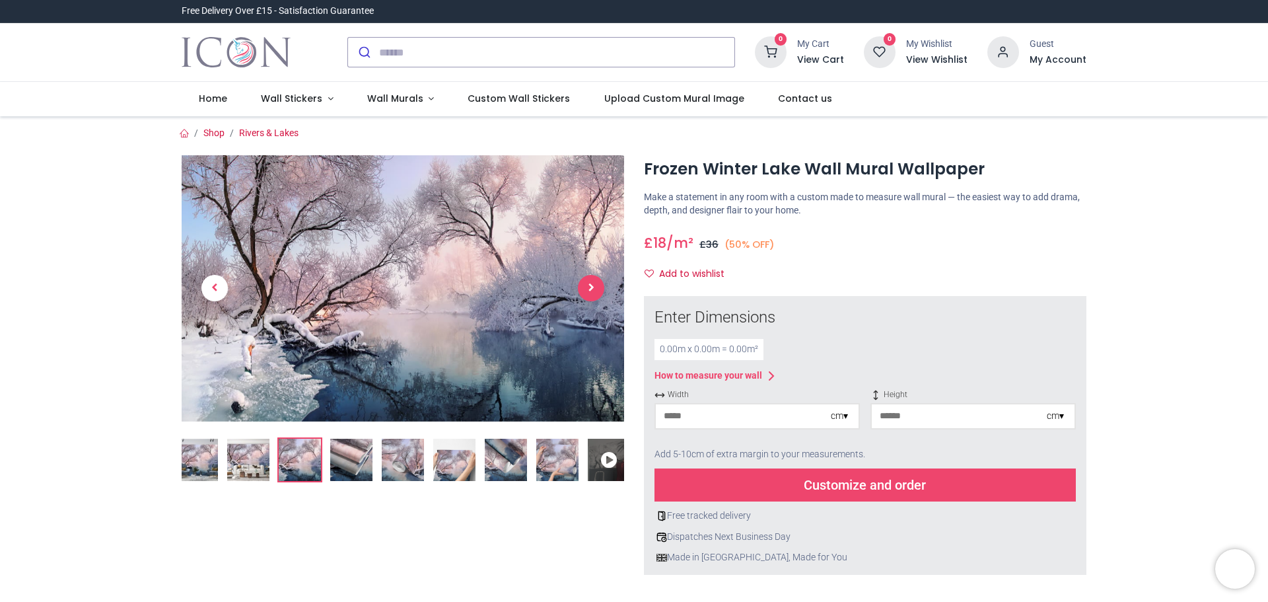
click at [592, 290] on span "Next" at bounding box center [591, 288] width 26 height 26
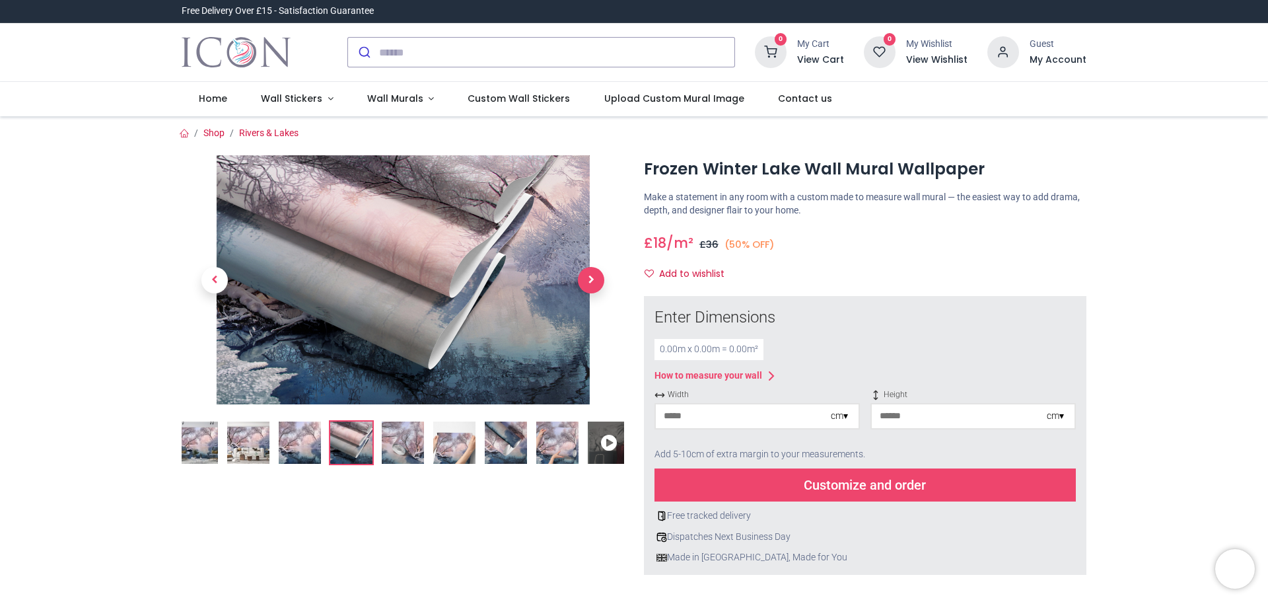
click at [592, 290] on span "Next" at bounding box center [591, 280] width 26 height 26
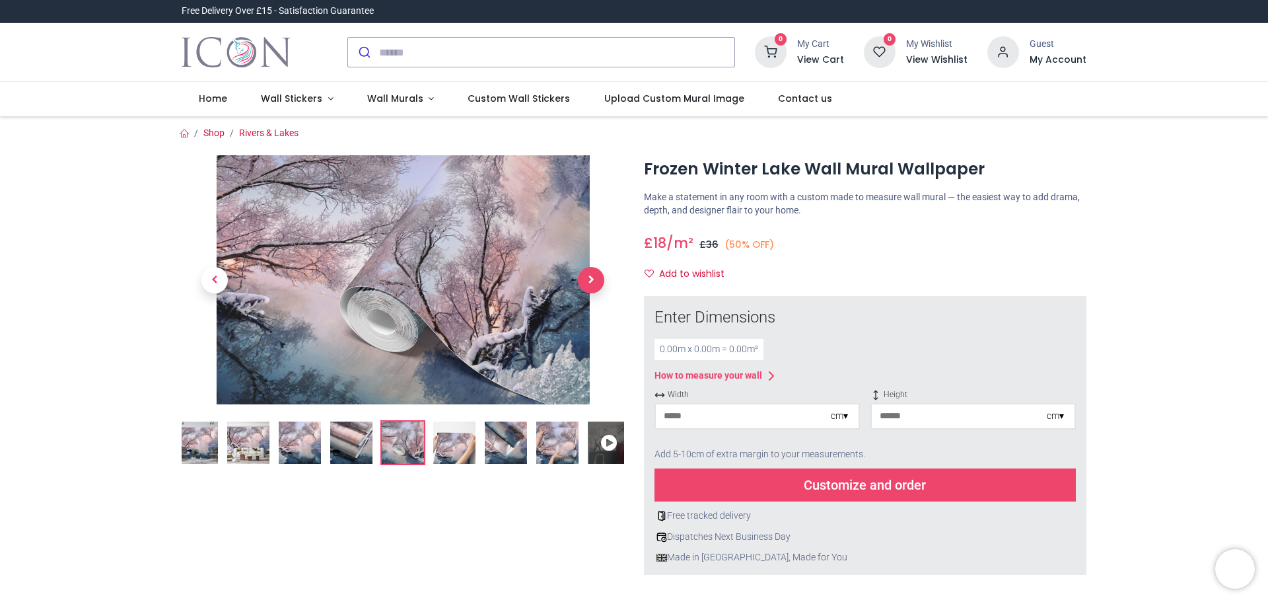
click at [592, 290] on span "Next" at bounding box center [591, 280] width 26 height 26
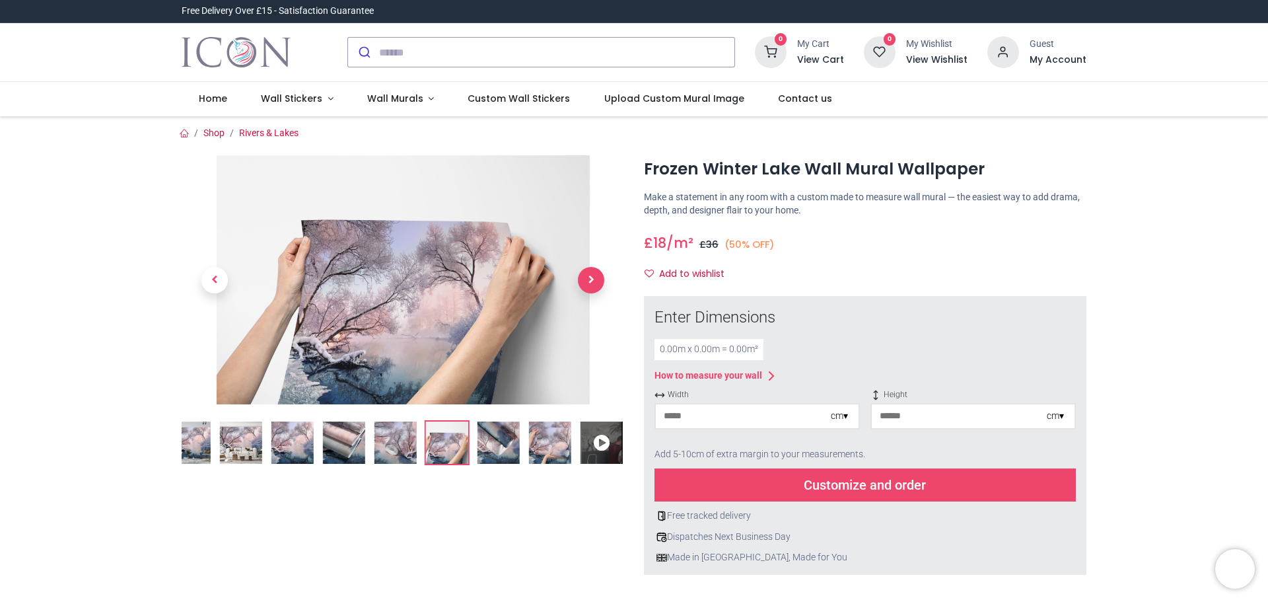
click at [592, 290] on span "Next" at bounding box center [591, 280] width 26 height 26
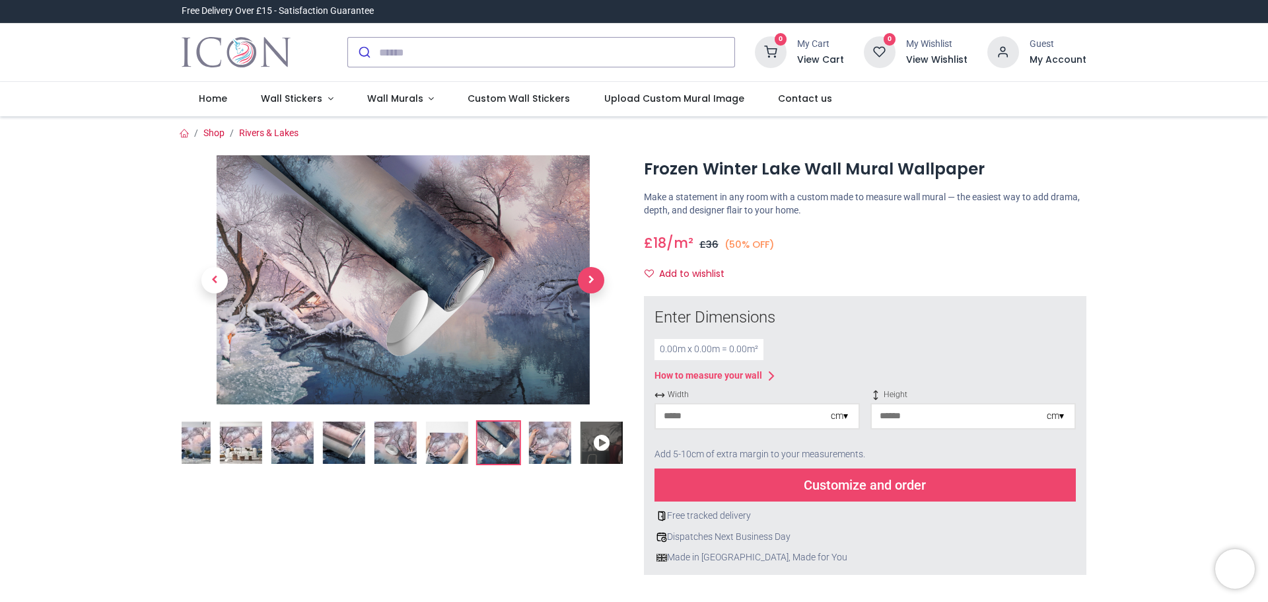
click at [592, 290] on span "Next" at bounding box center [591, 280] width 26 height 26
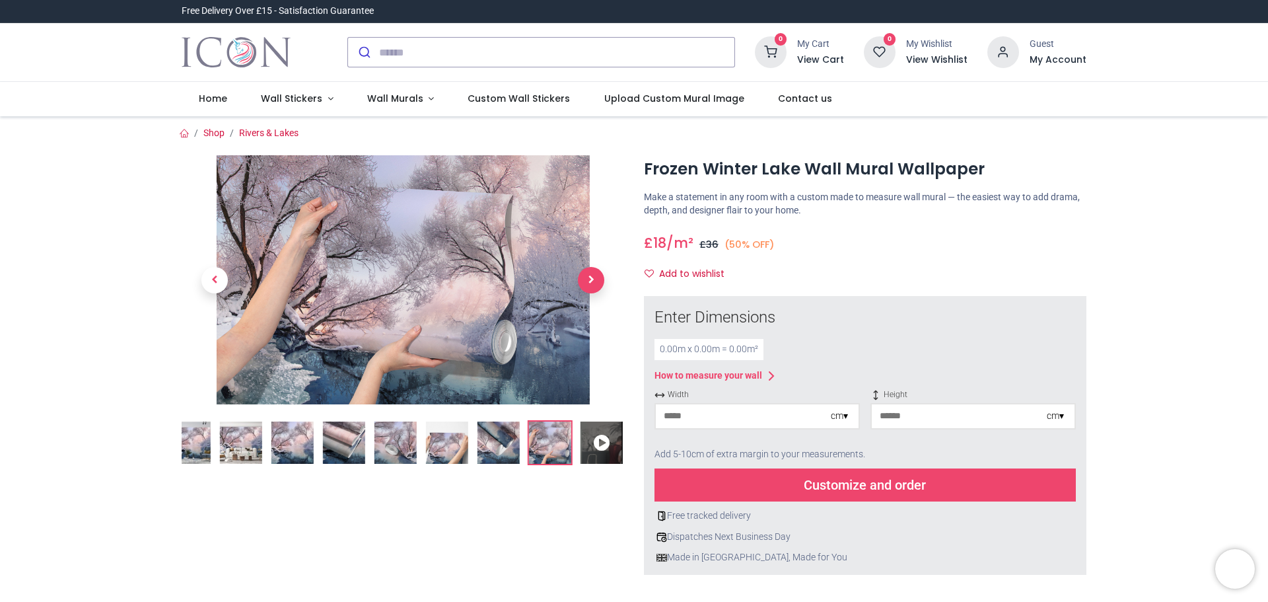
click at [592, 290] on span "Next" at bounding box center [591, 280] width 26 height 26
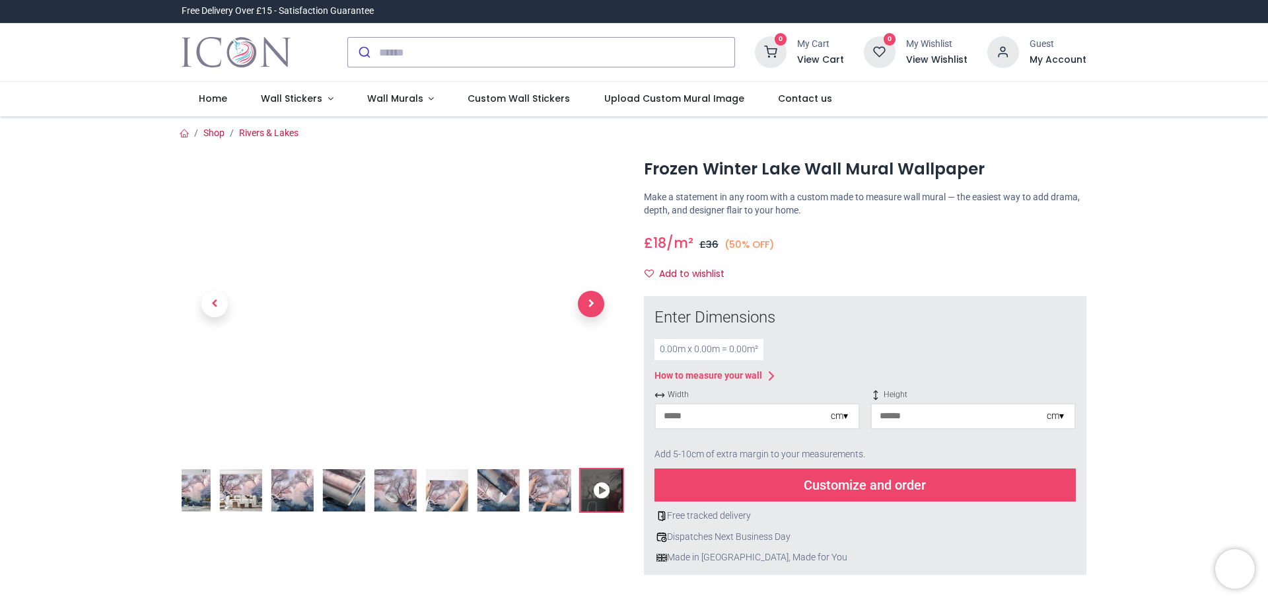
click at [592, 290] on link at bounding box center [591, 302] width 66 height 207
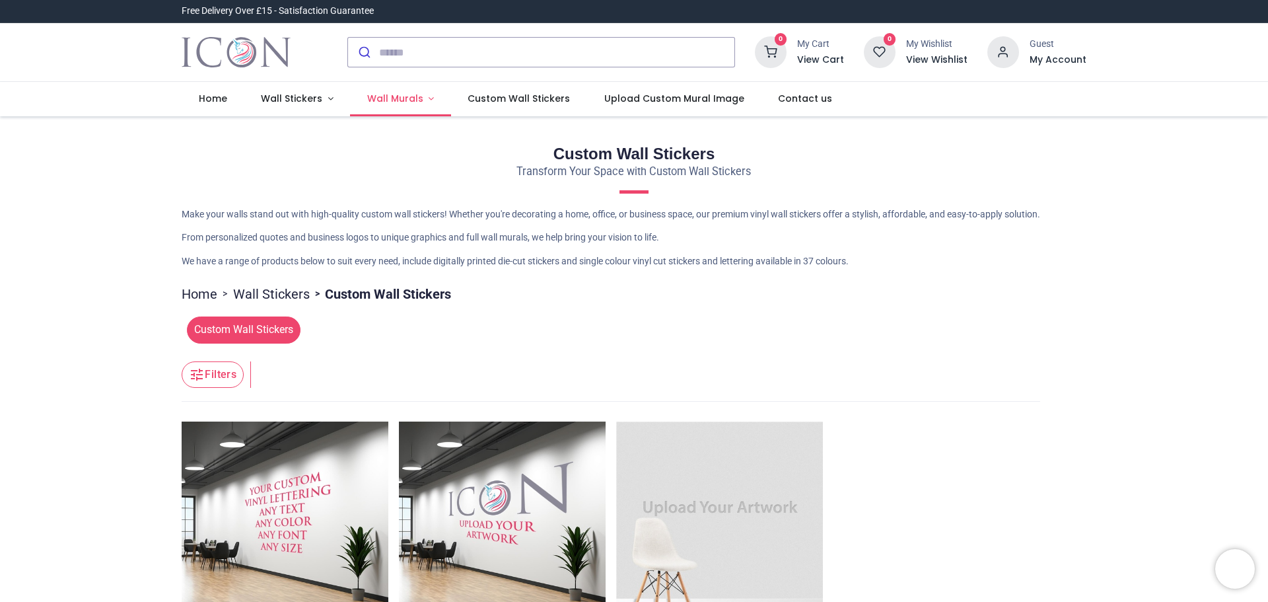
click at [411, 102] on span "Wall Murals" at bounding box center [395, 98] width 56 height 13
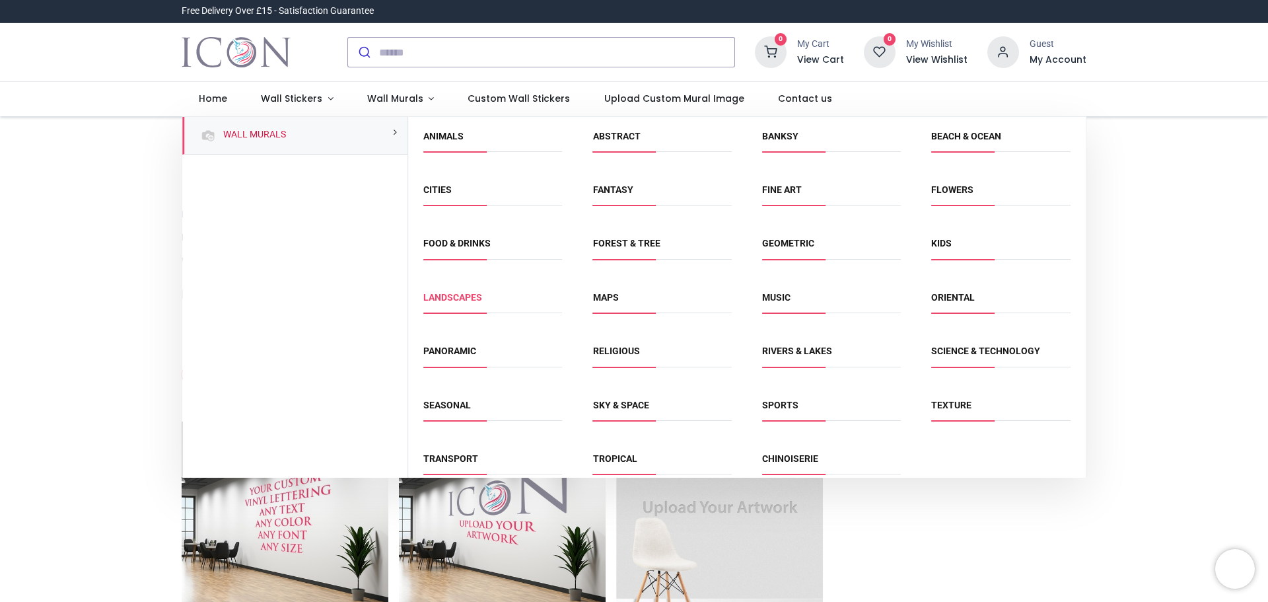
click at [431, 292] on link "Landscapes" at bounding box center [452, 297] width 59 height 11
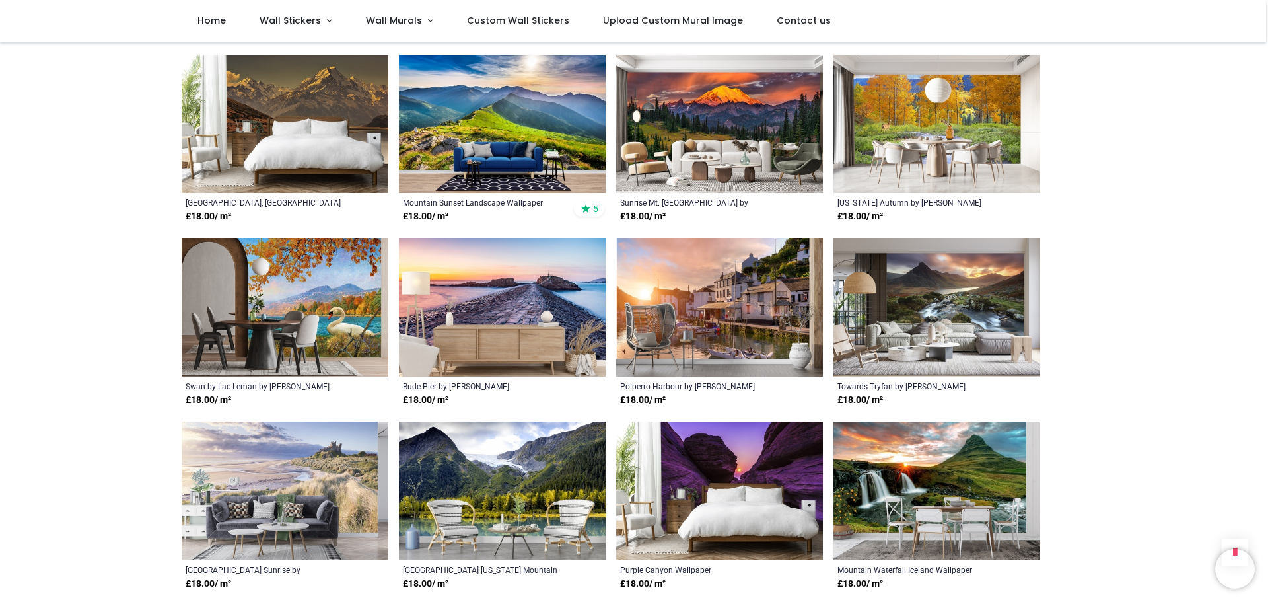
scroll to position [858, 0]
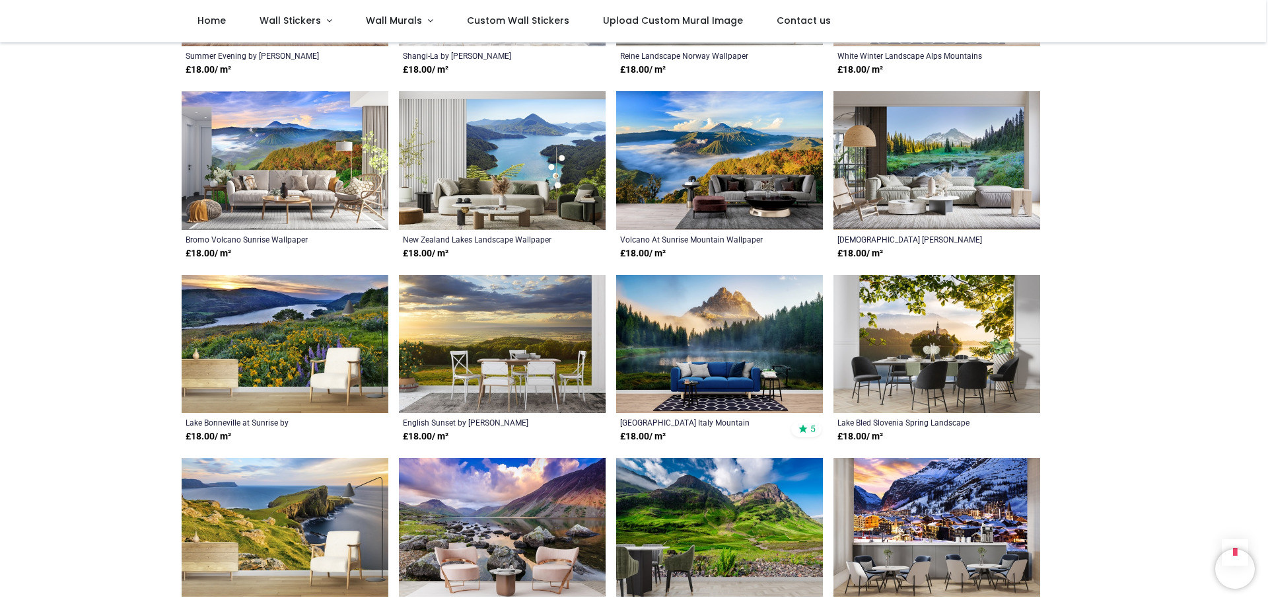
scroll to position [1717, 0]
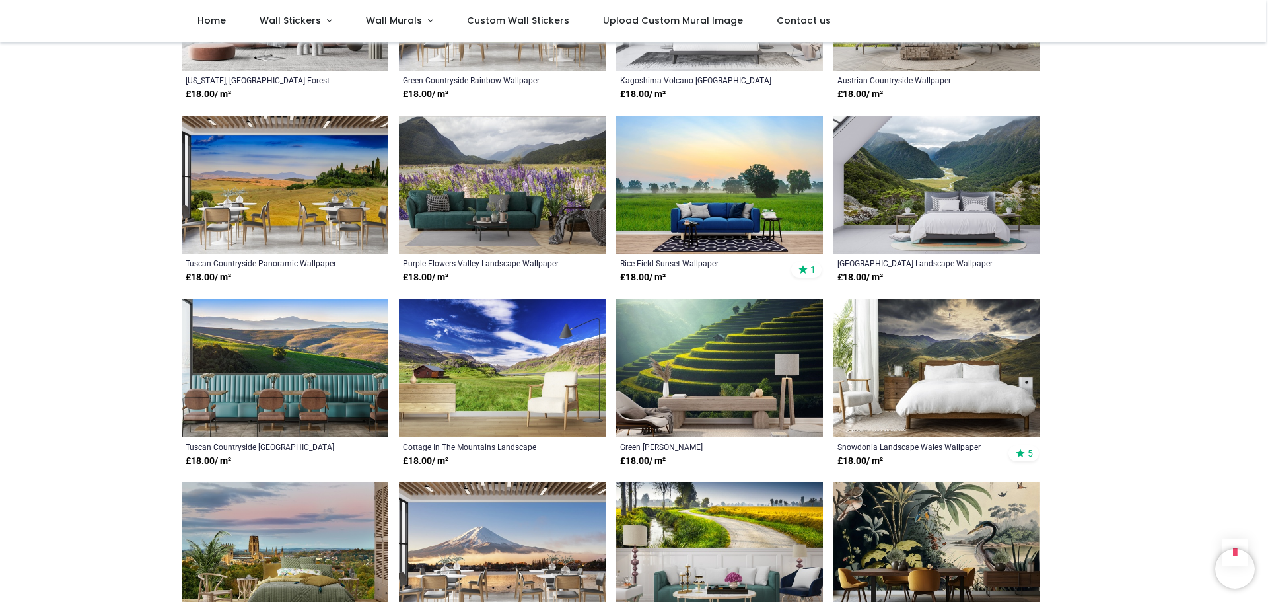
scroll to position [3500, 0]
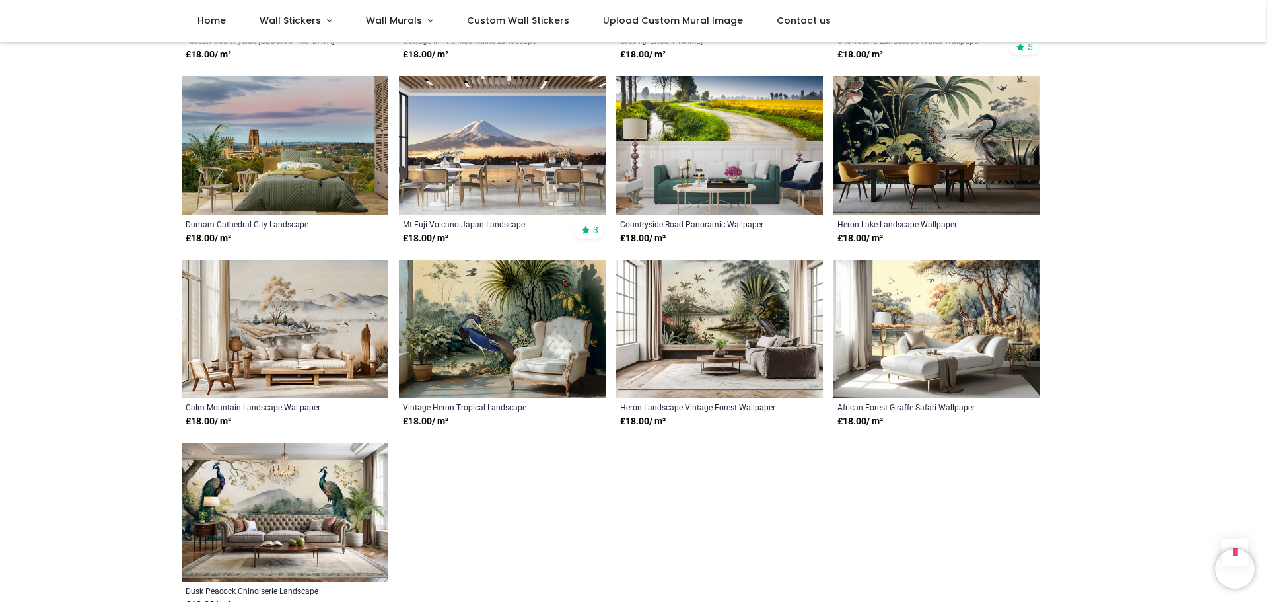
scroll to position [3896, 0]
click at [753, 302] on img at bounding box center [719, 328] width 207 height 139
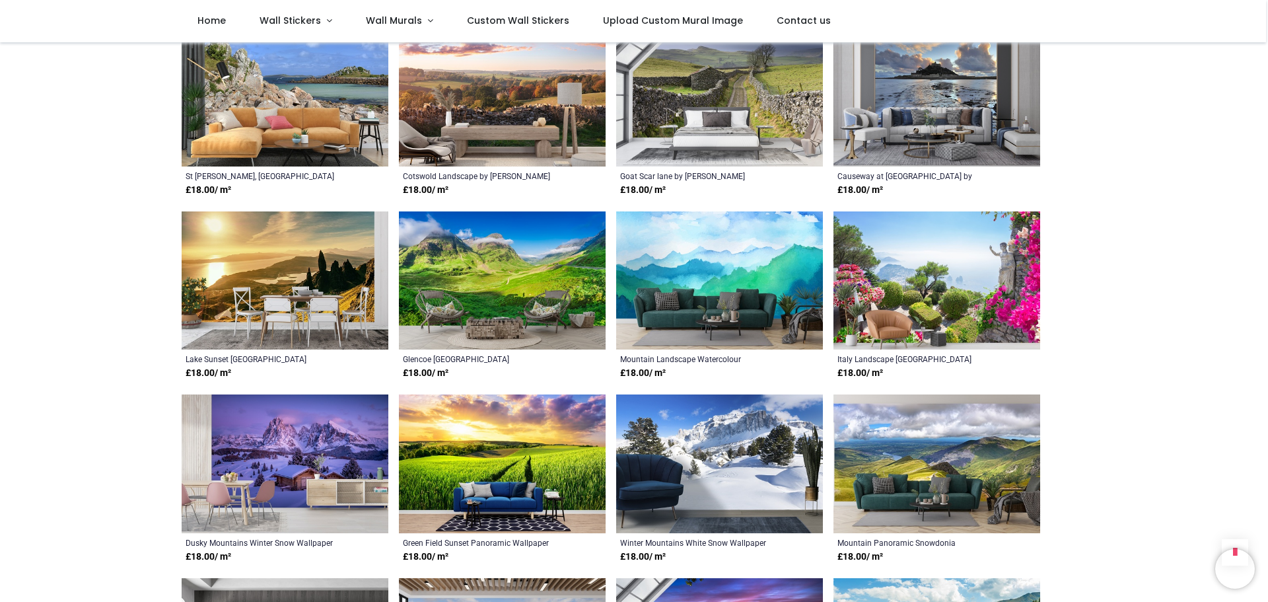
scroll to position [2839, 0]
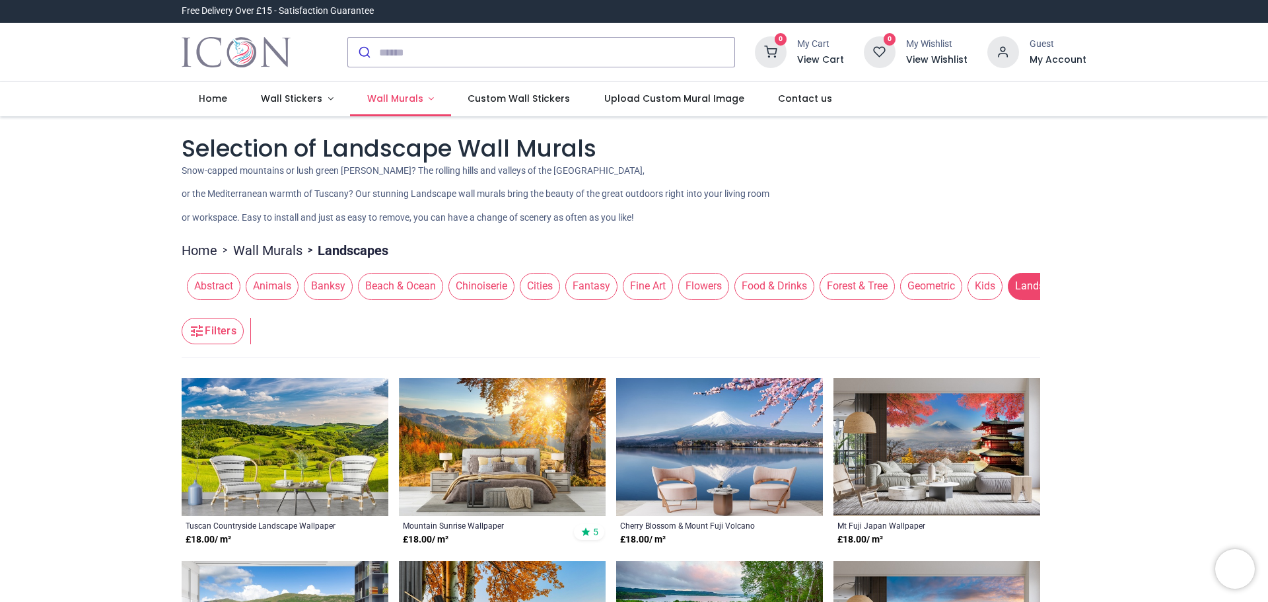
click at [403, 98] on span "Wall Murals" at bounding box center [395, 98] width 56 height 13
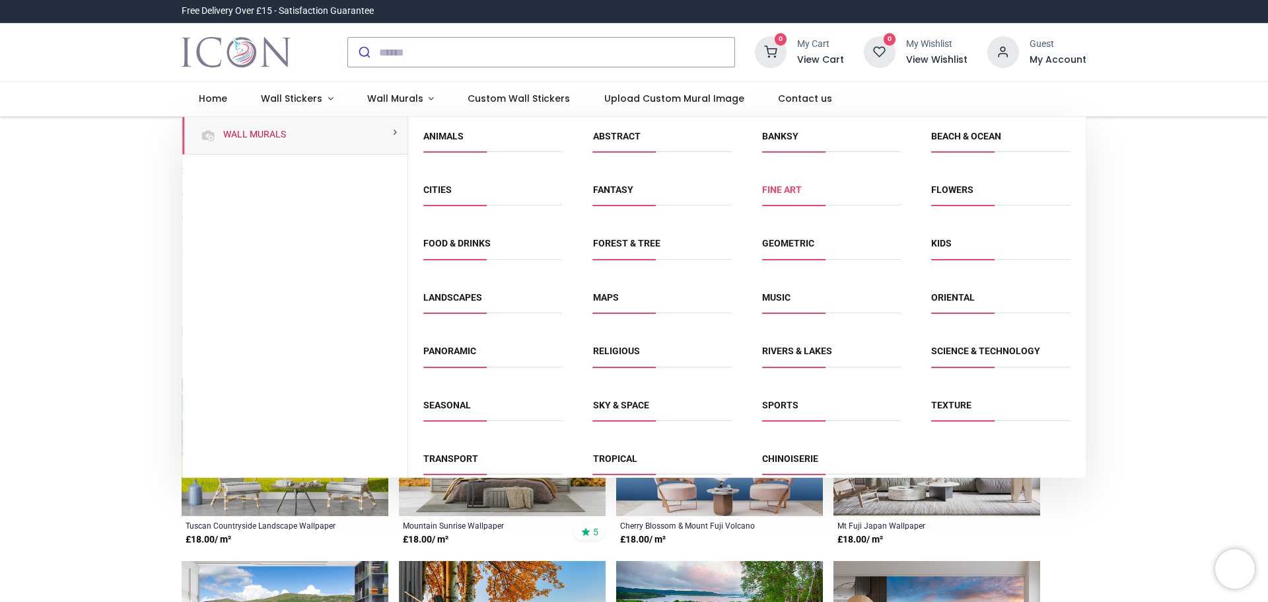
click at [779, 194] on link "Fine Art" at bounding box center [782, 189] width 40 height 11
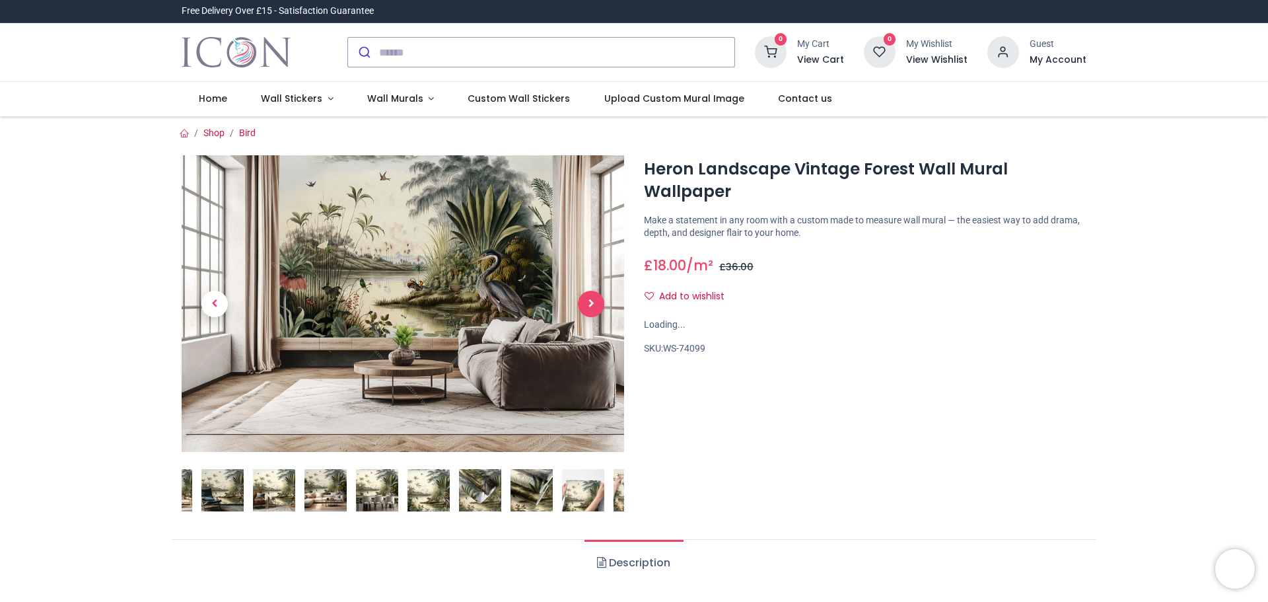
click at [596, 306] on span "Next" at bounding box center [591, 304] width 26 height 26
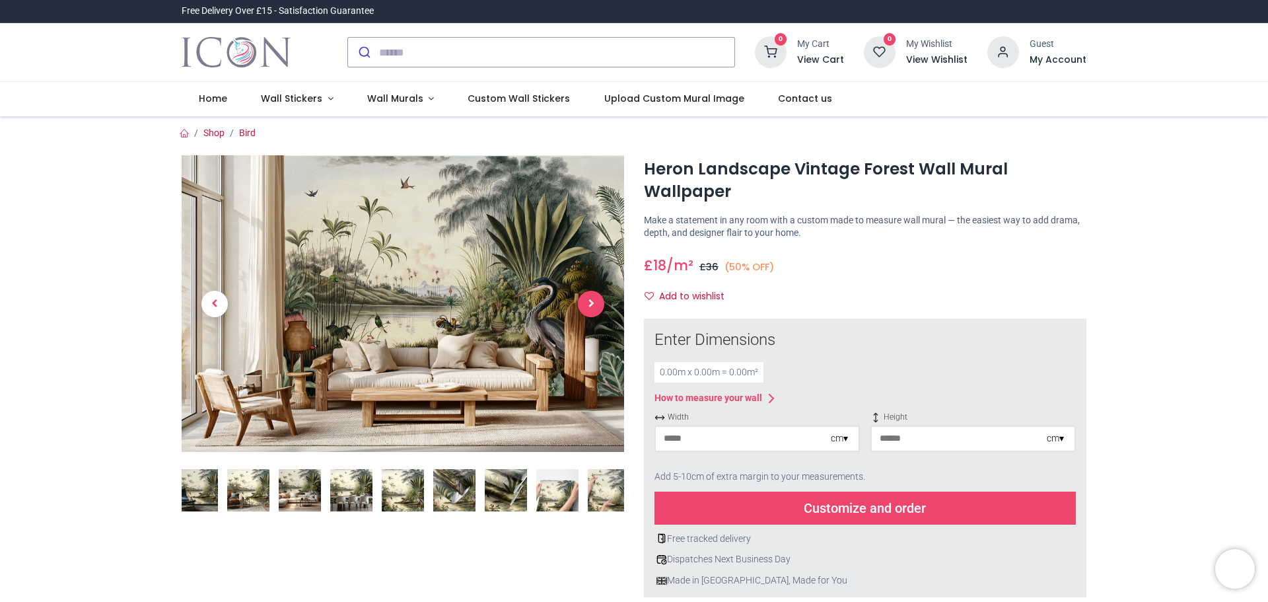
click at [596, 306] on span "Next" at bounding box center [591, 304] width 26 height 26
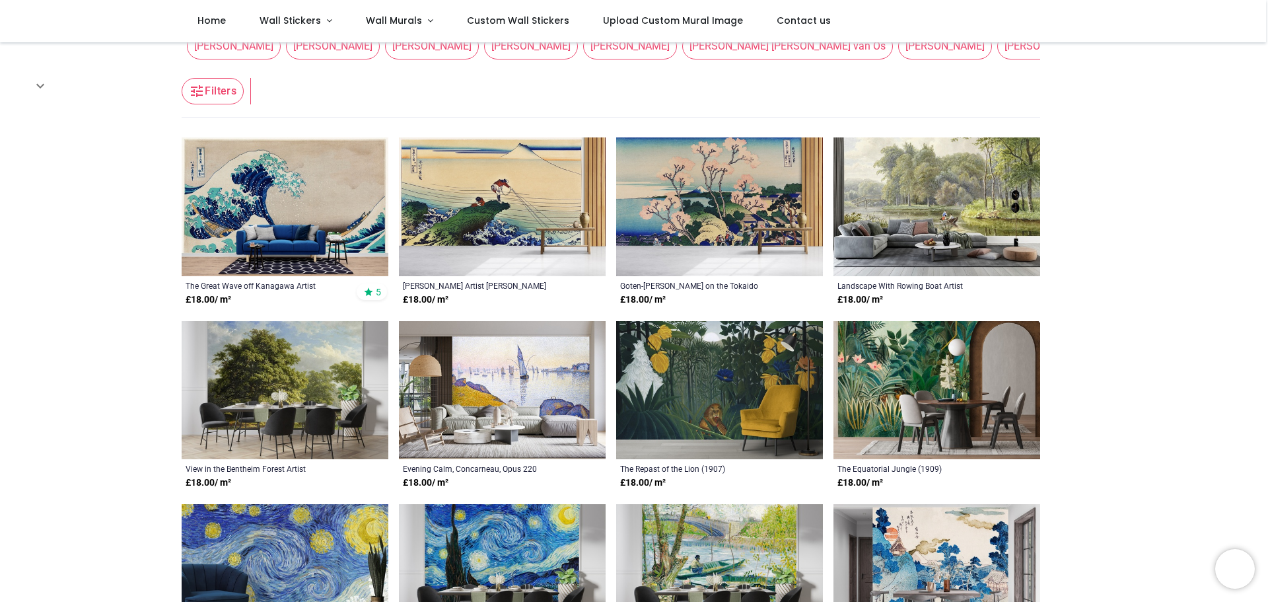
scroll to position [198, 0]
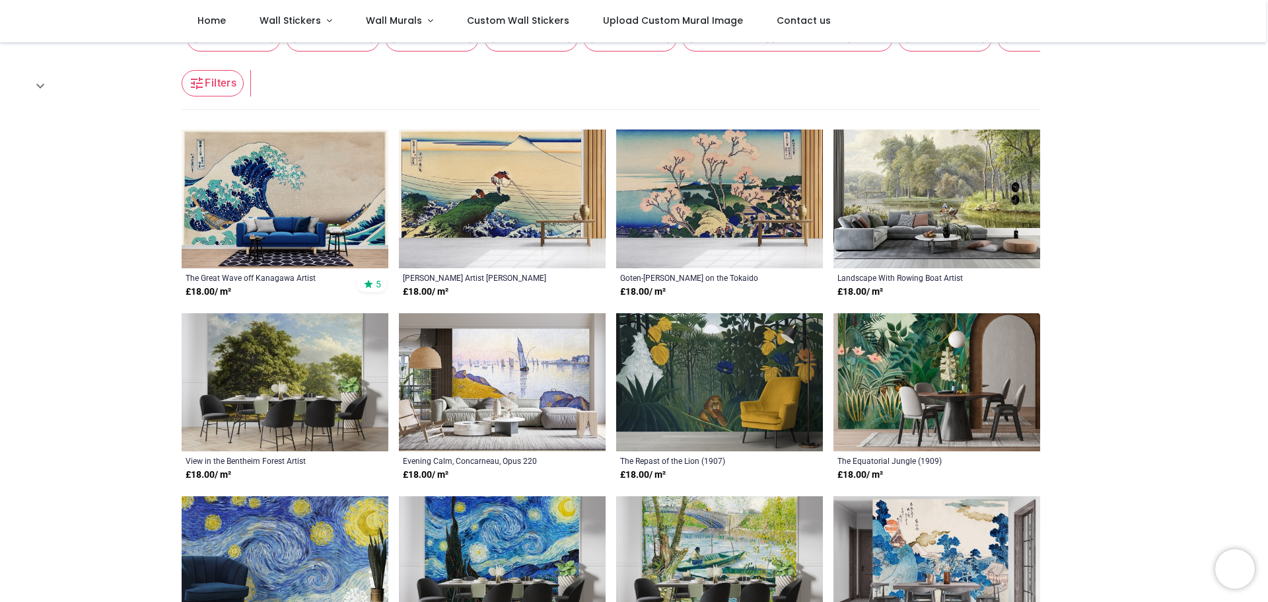
click at [919, 178] on img at bounding box center [936, 198] width 207 height 139
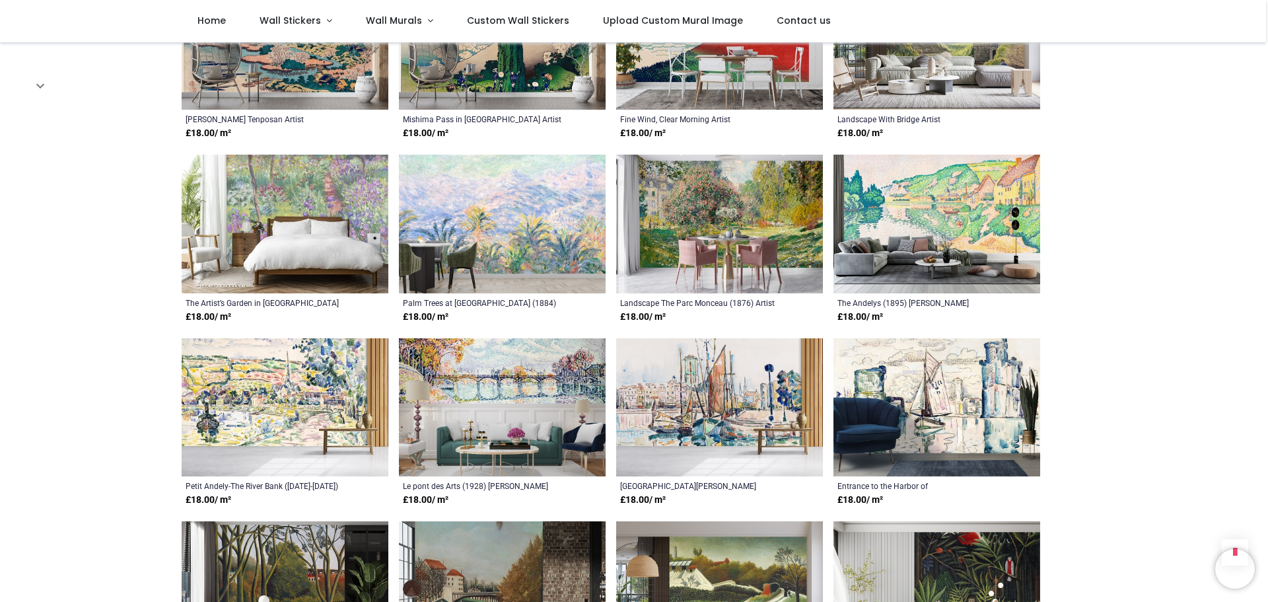
scroll to position [924, 0]
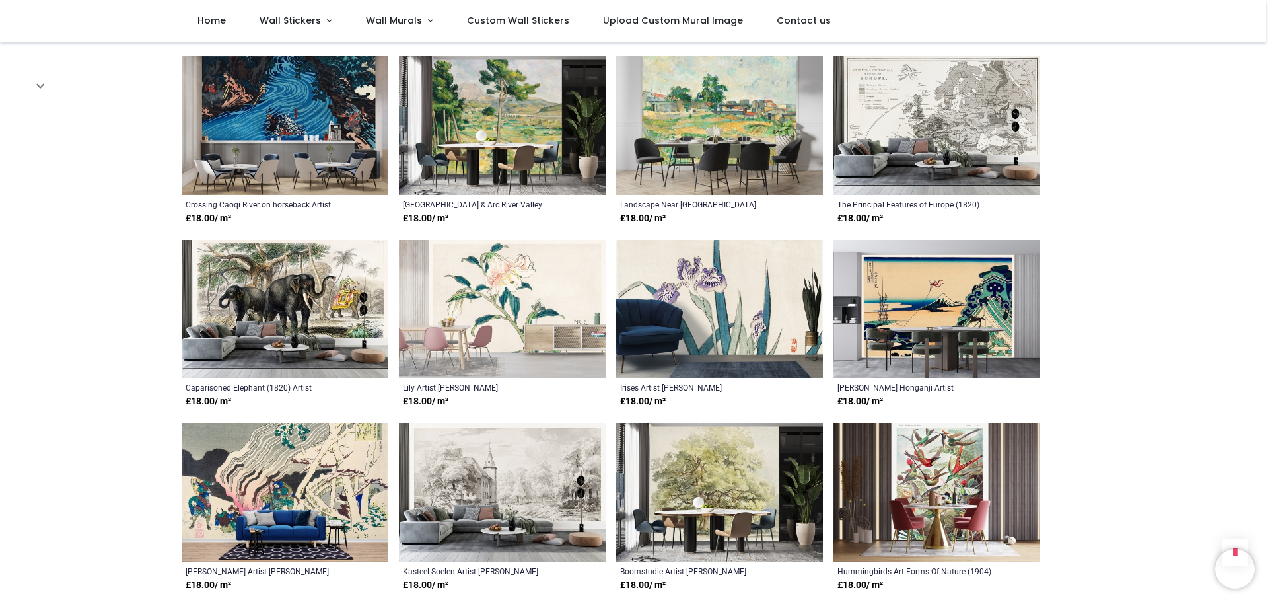
scroll to position [2113, 0]
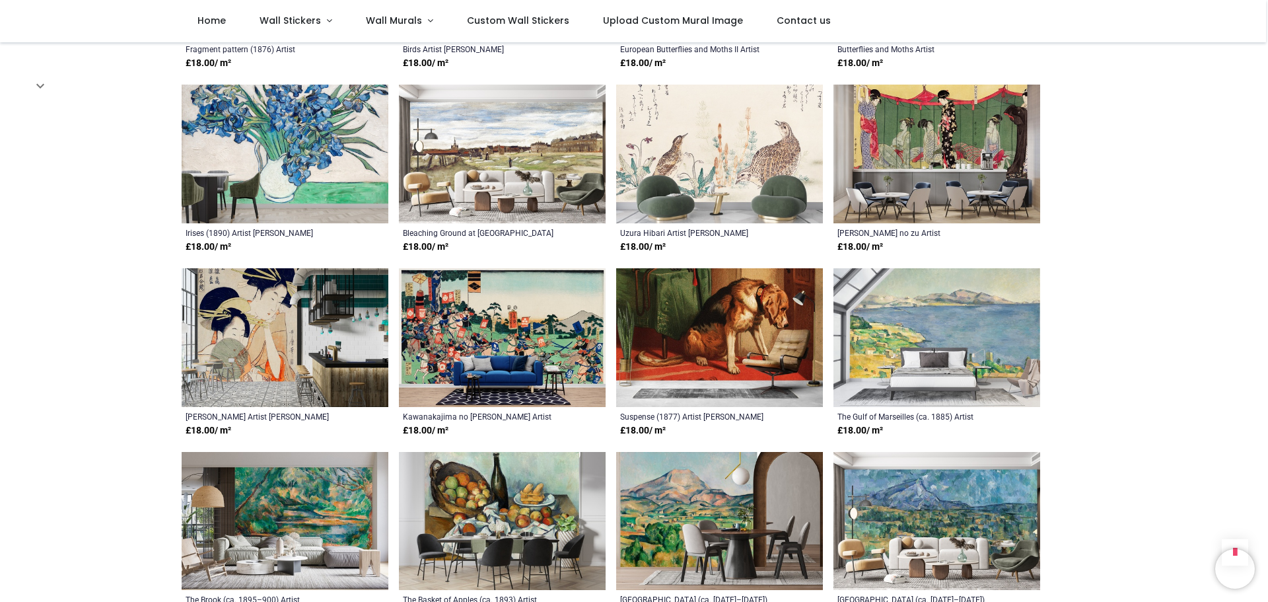
scroll to position [3566, 0]
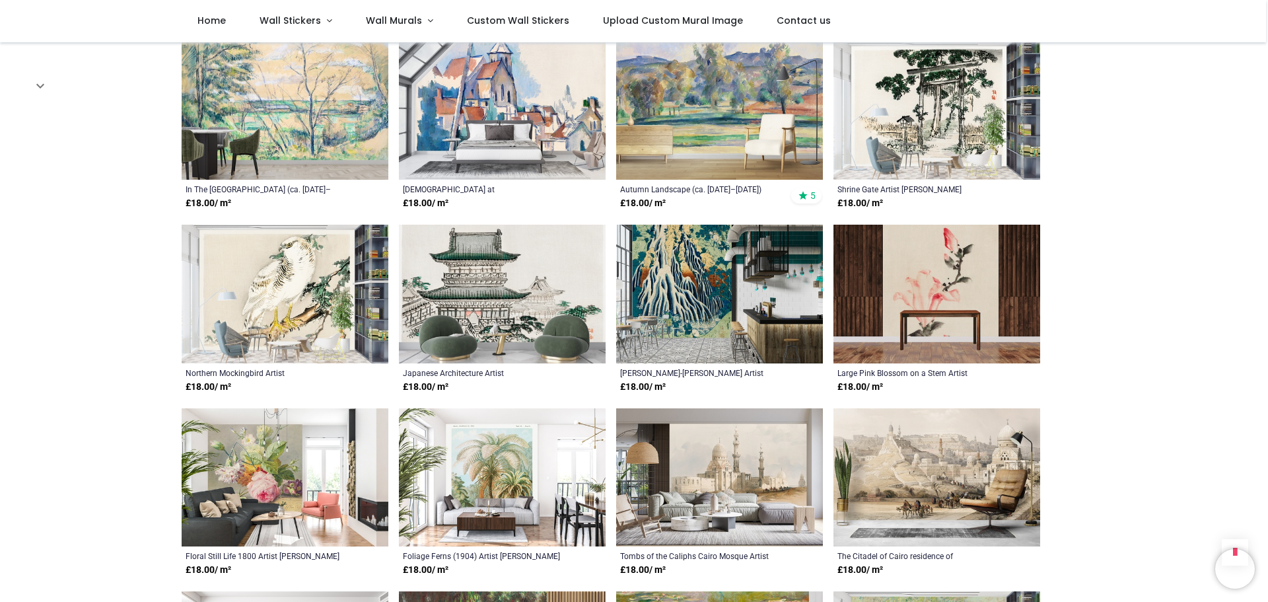
scroll to position [4160, 0]
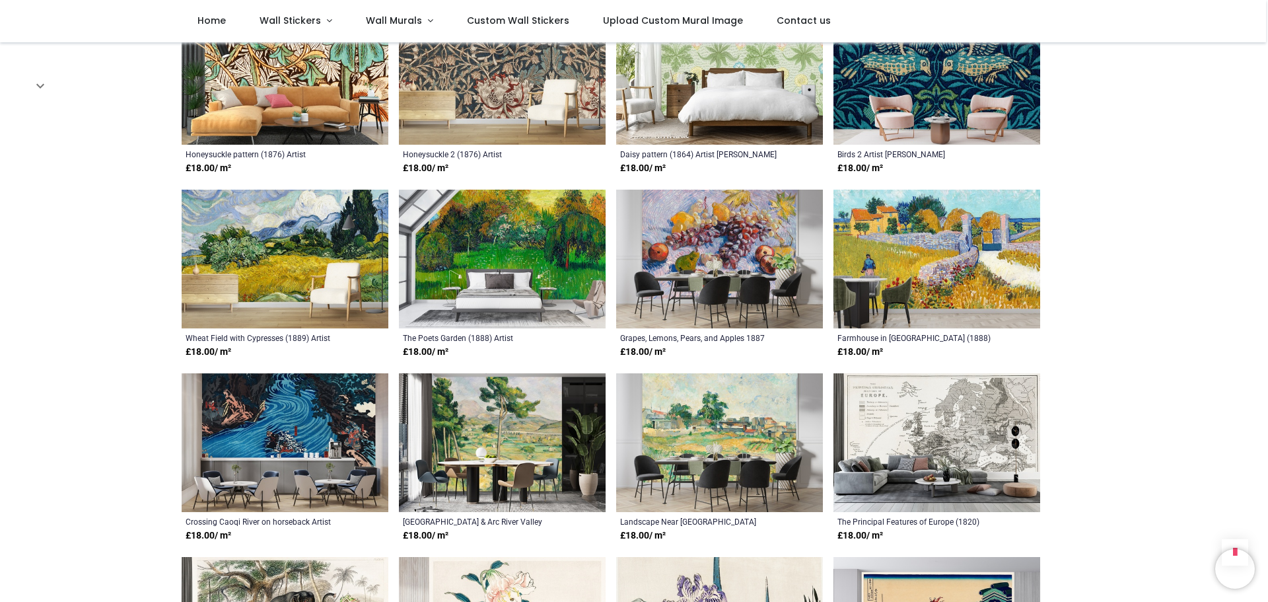
scroll to position [363, 0]
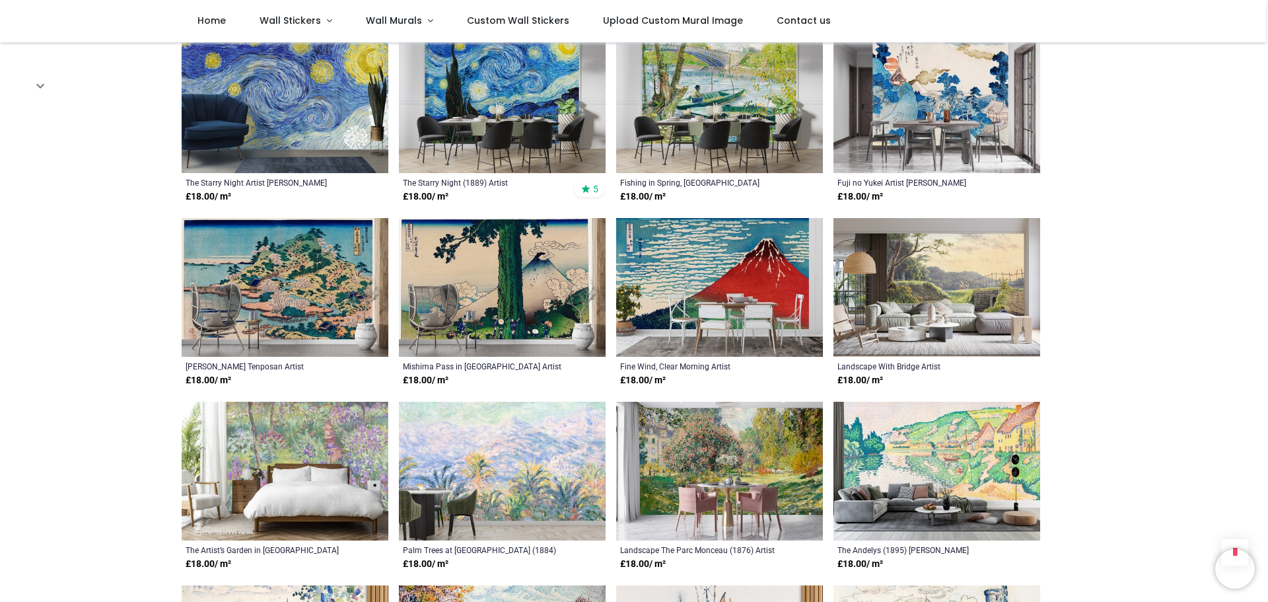
scroll to position [660, 0]
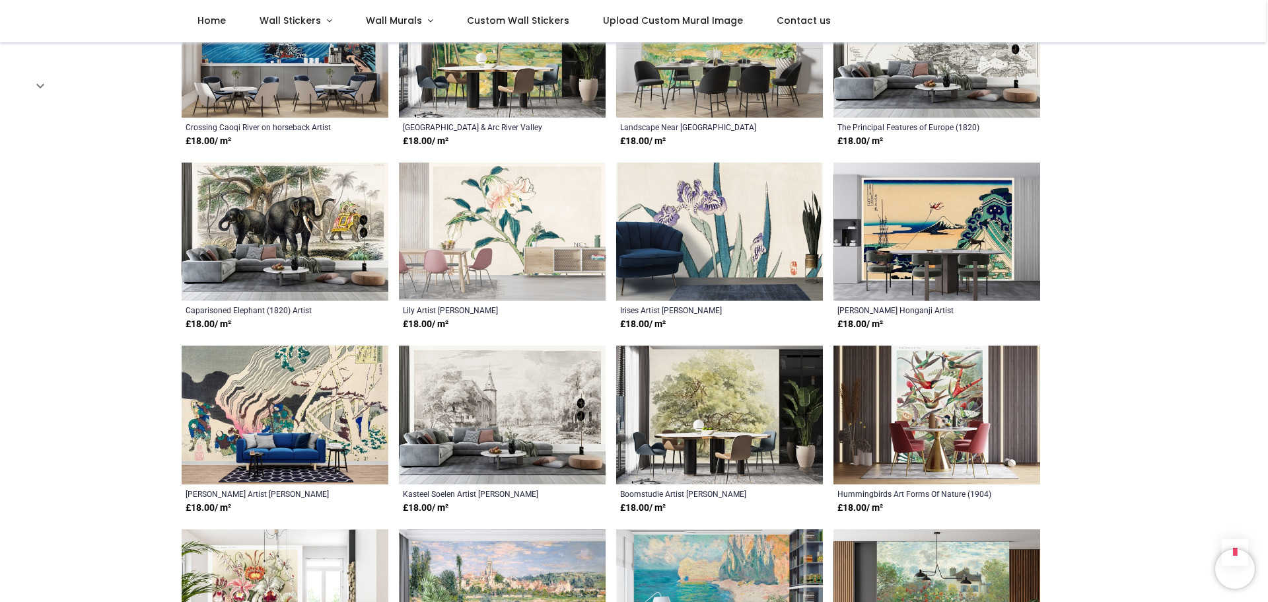
scroll to position [2245, 0]
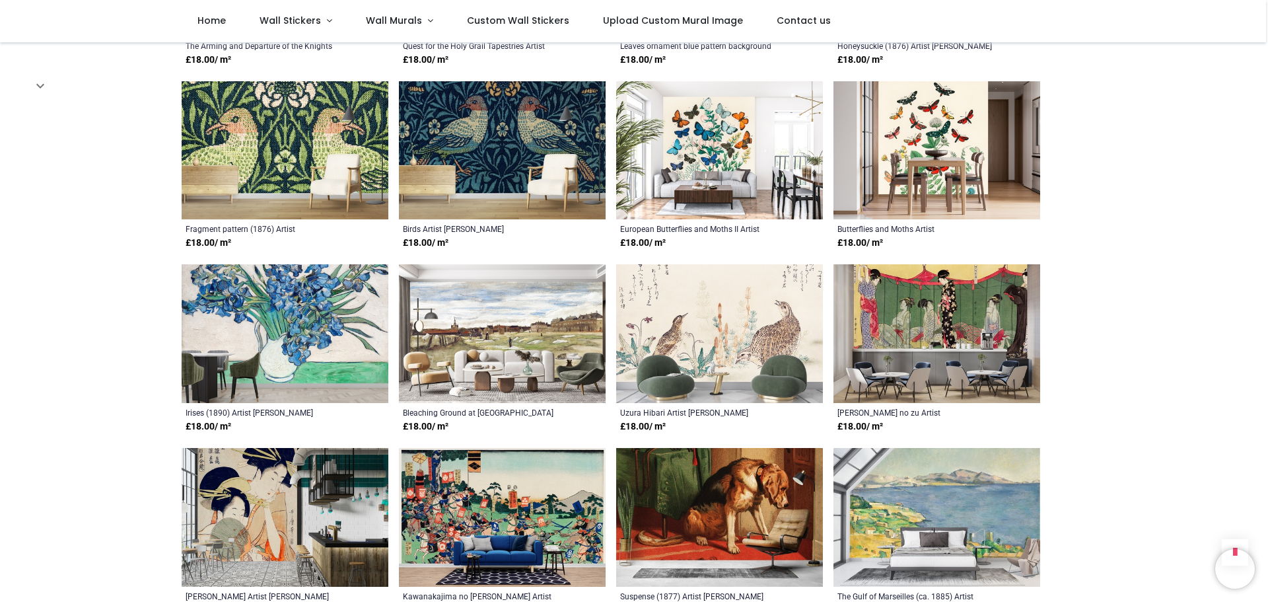
scroll to position [3368, 0]
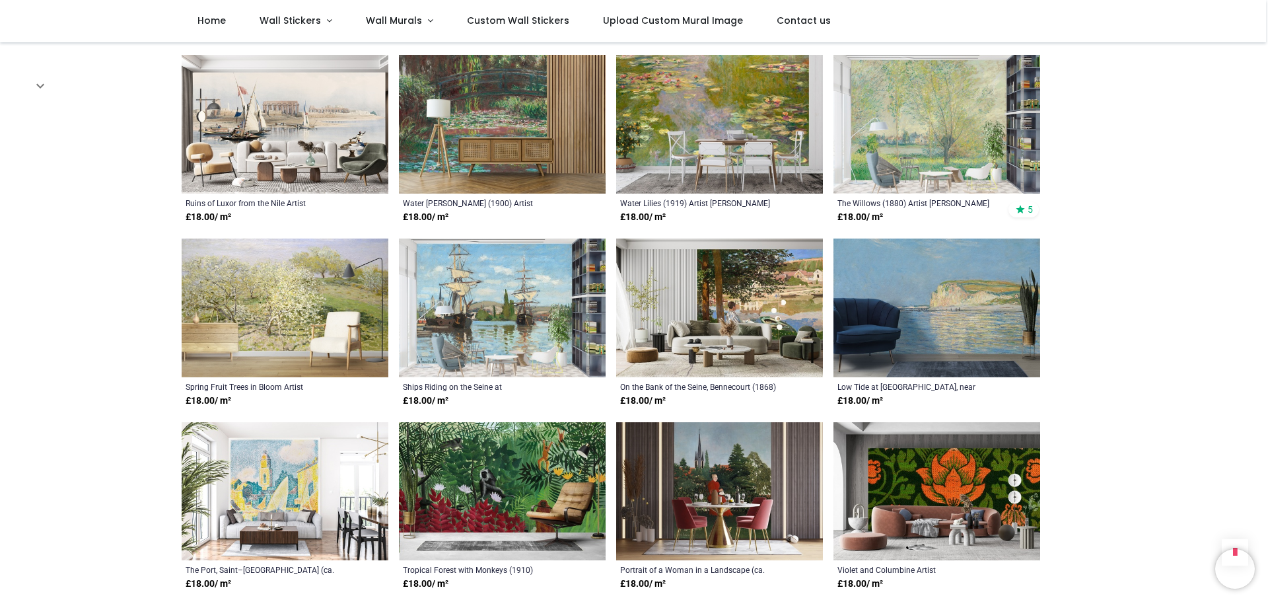
scroll to position [4688, 0]
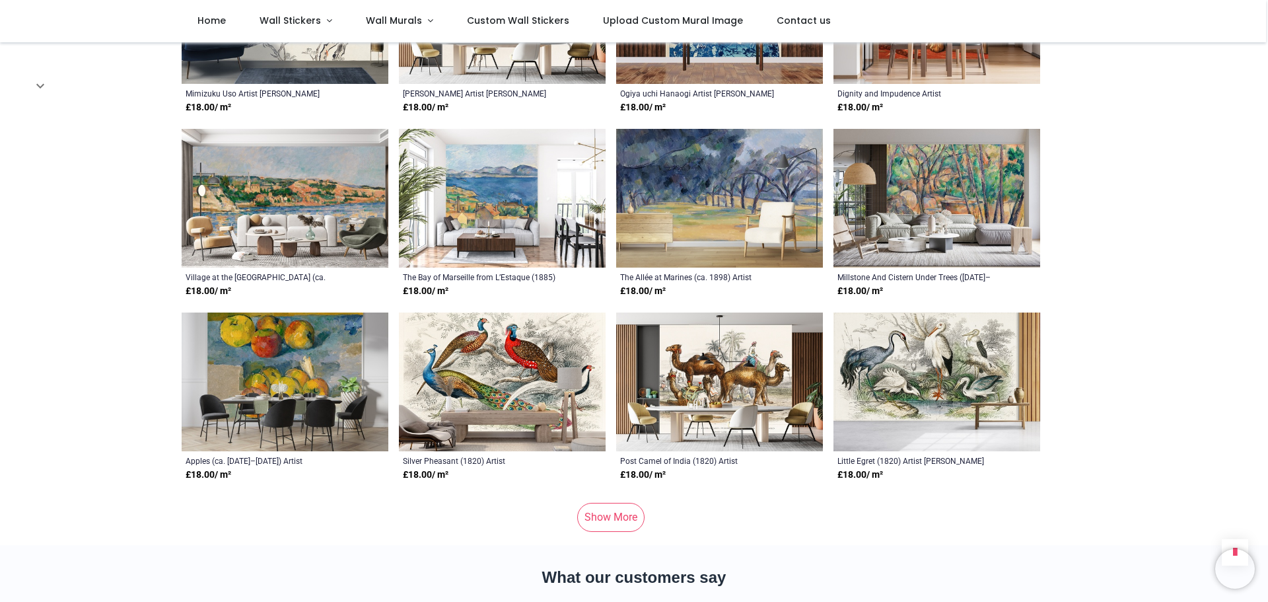
scroll to position [6273, 0]
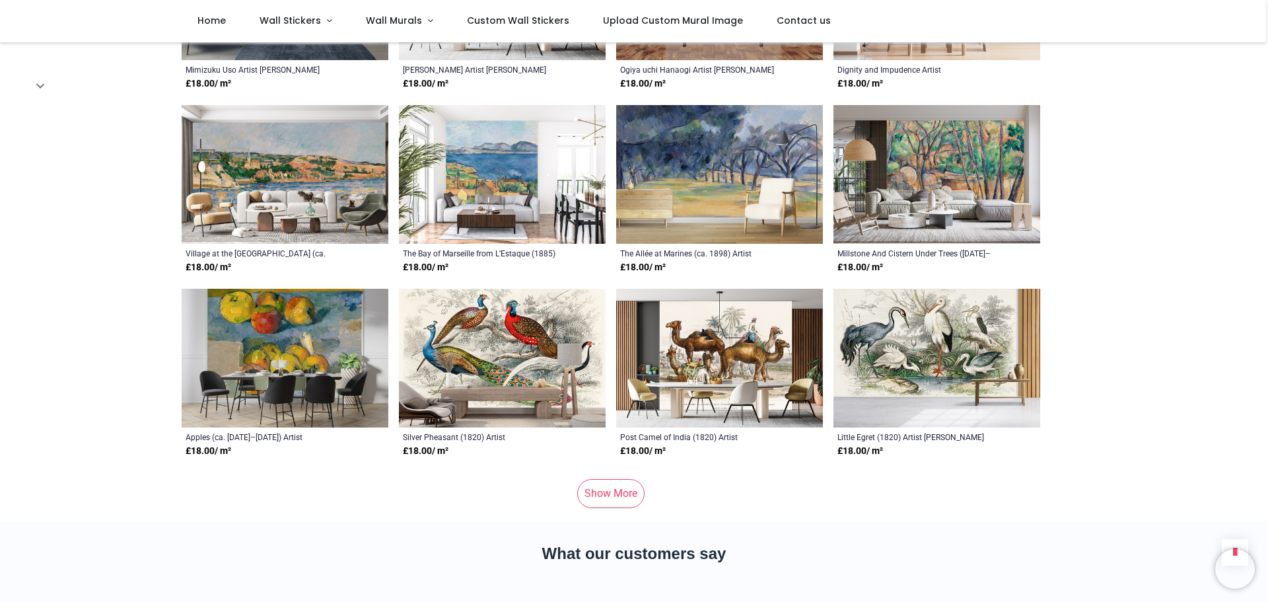
click at [608, 479] on link "Show More" at bounding box center [610, 493] width 67 height 29
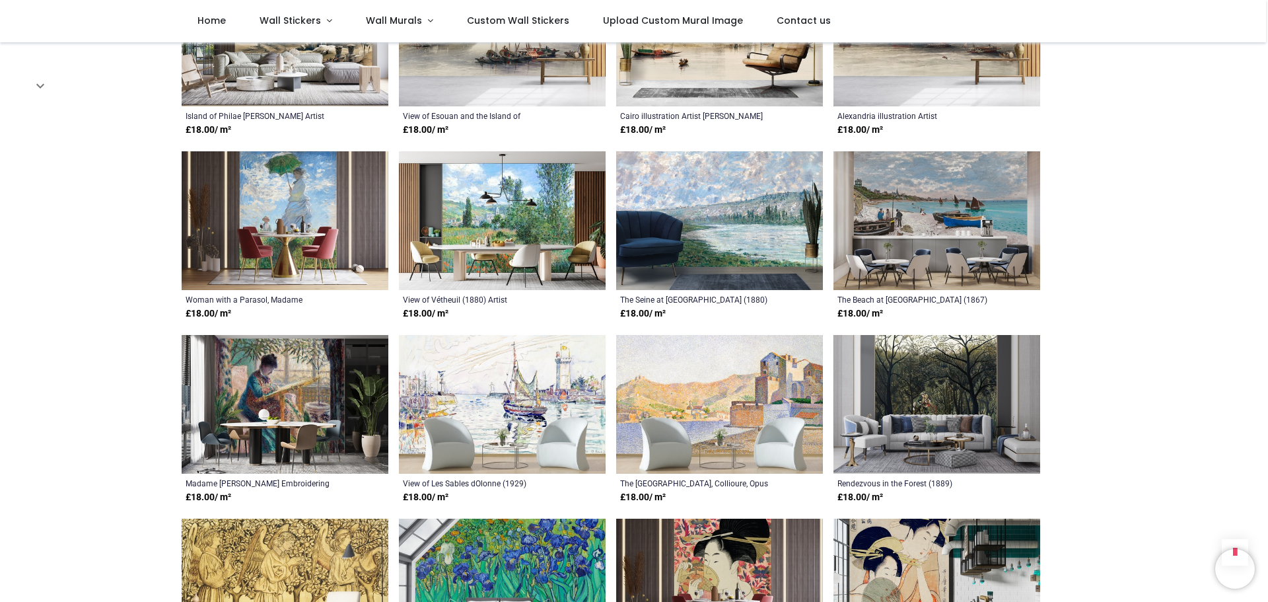
scroll to position [7462, 0]
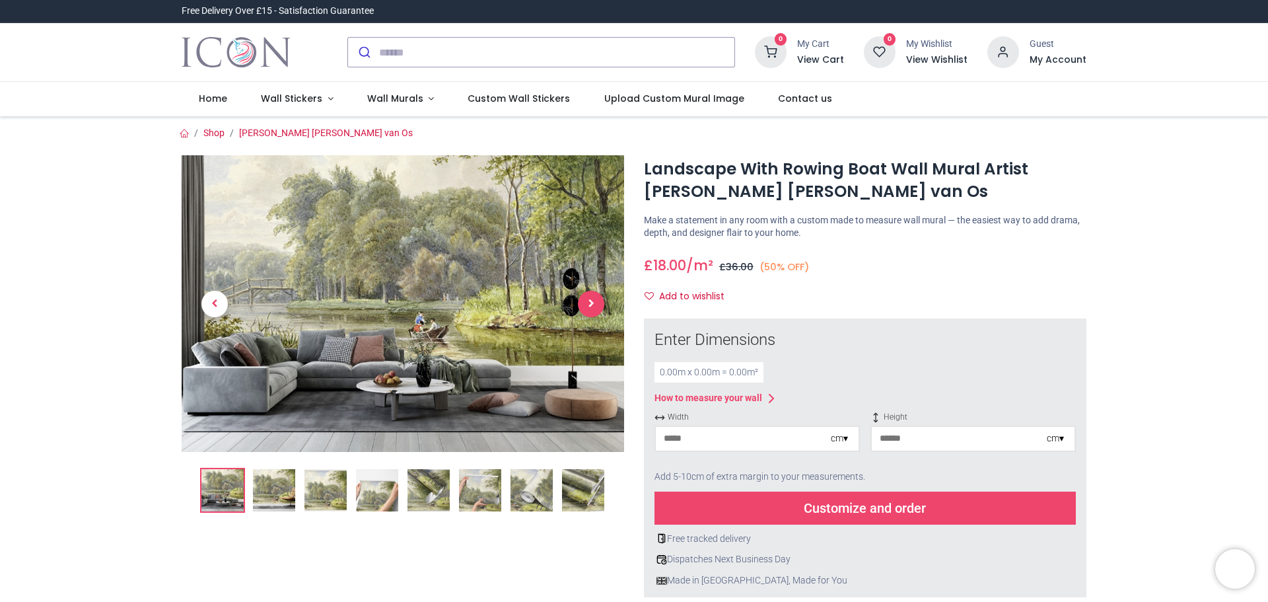
click at [592, 312] on span "Next" at bounding box center [591, 304] width 26 height 26
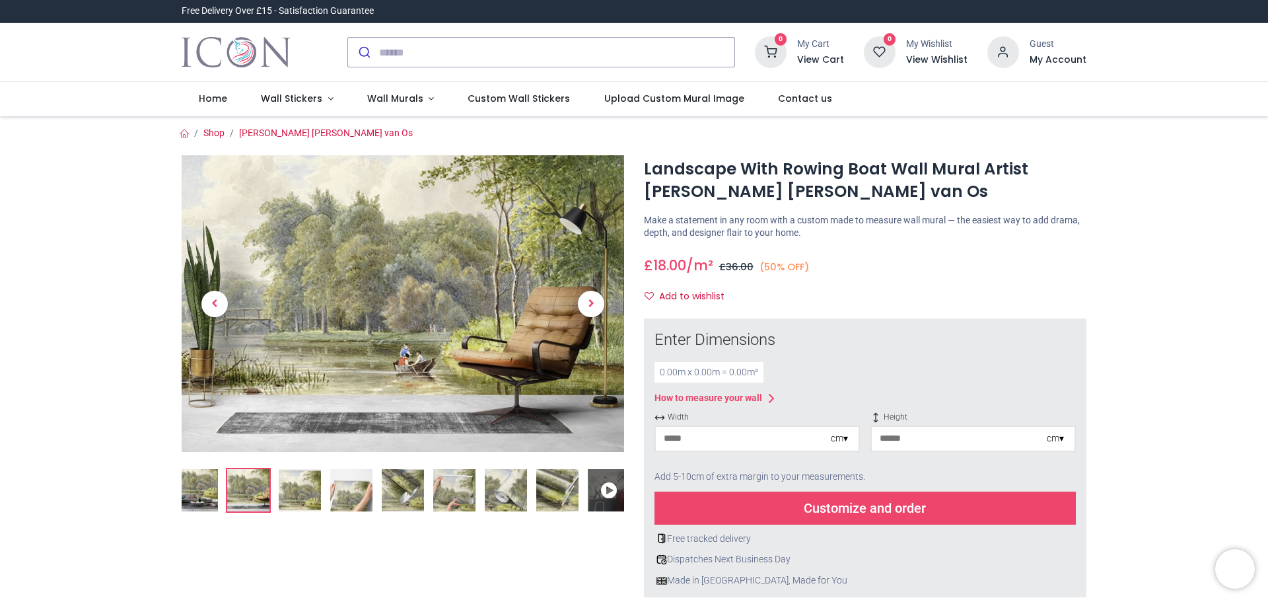
click at [296, 475] on img at bounding box center [300, 490] width 42 height 42
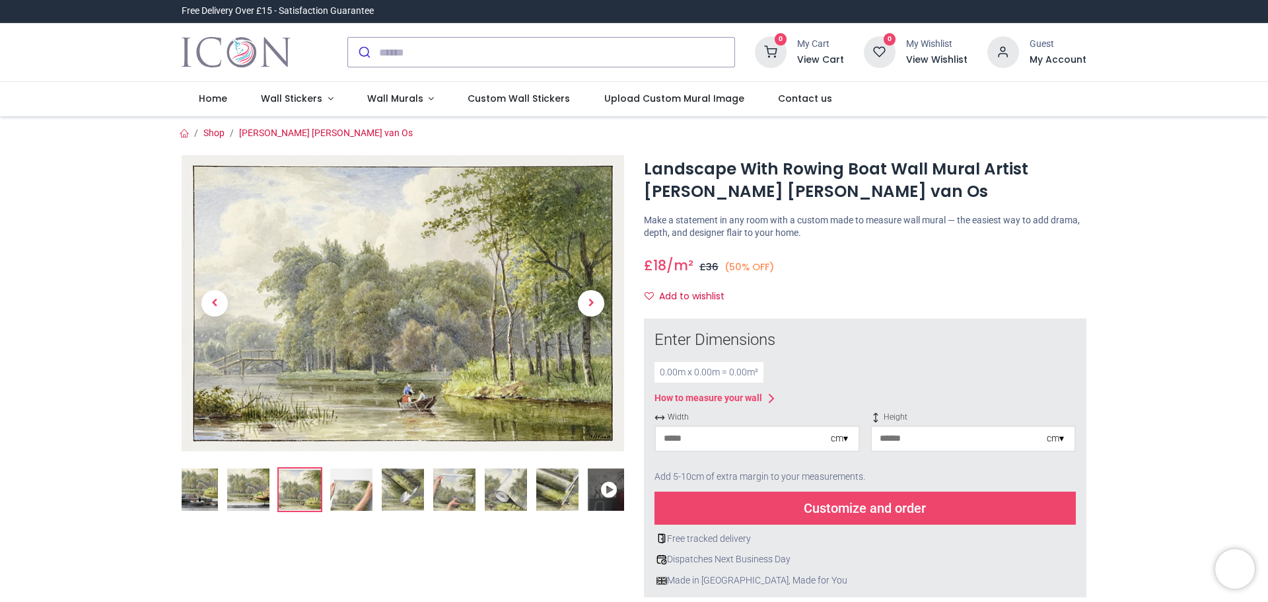
click at [330, 489] on img at bounding box center [351, 489] width 42 height 42
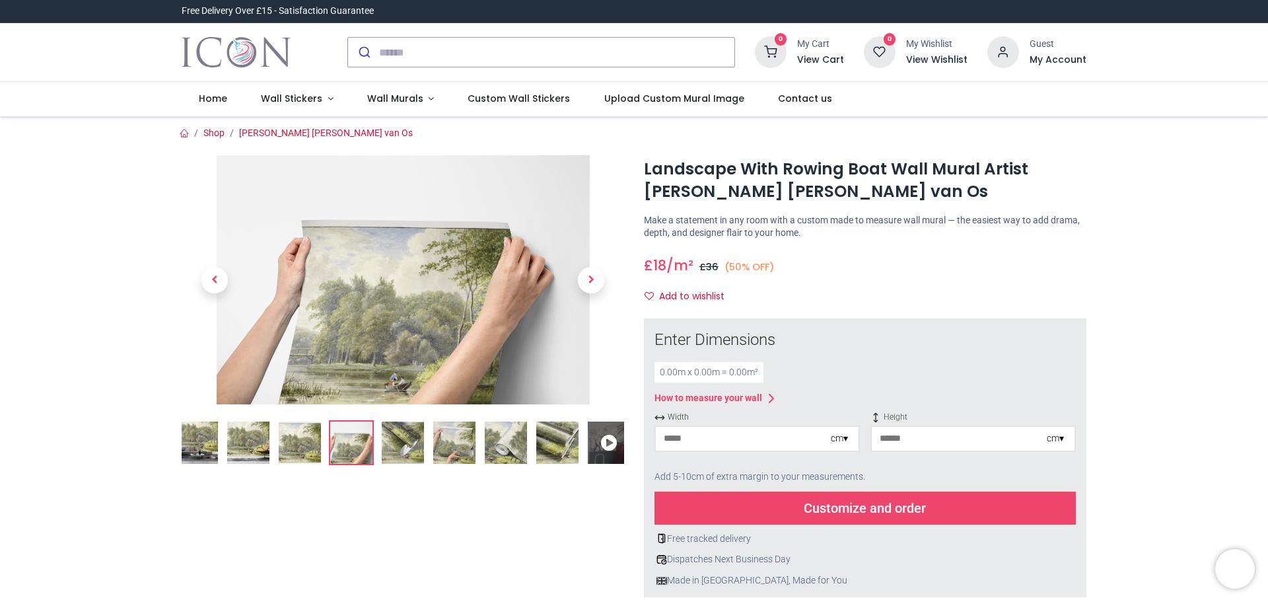
click at [403, 442] on img at bounding box center [403, 442] width 42 height 42
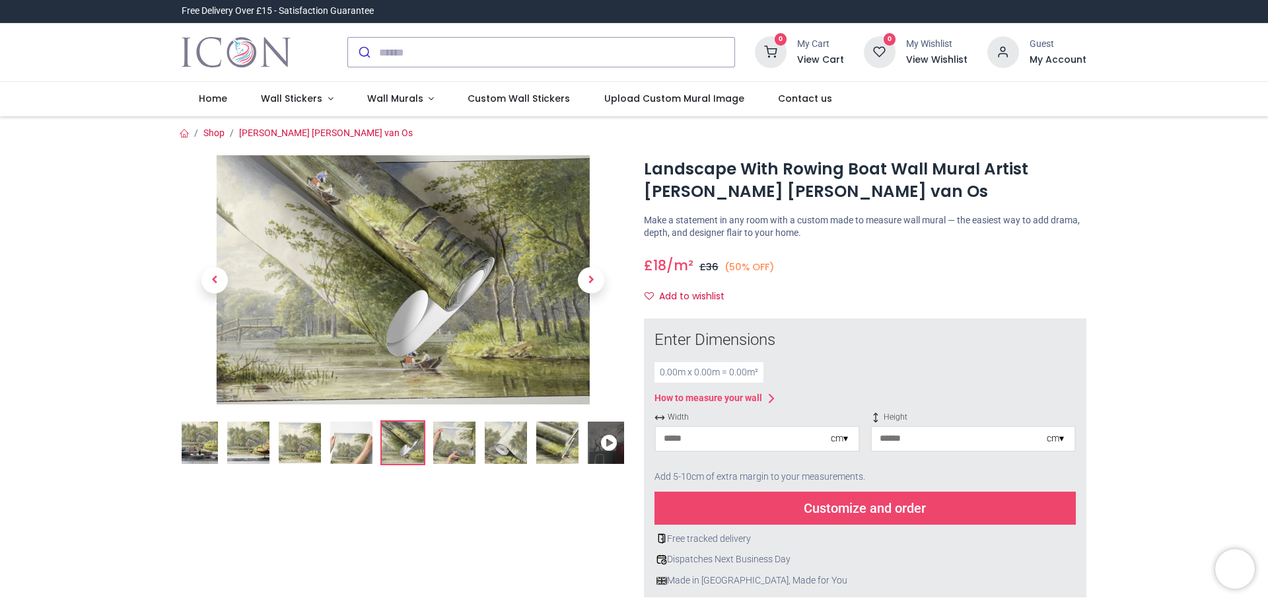
click at [433, 446] on img at bounding box center [454, 442] width 42 height 42
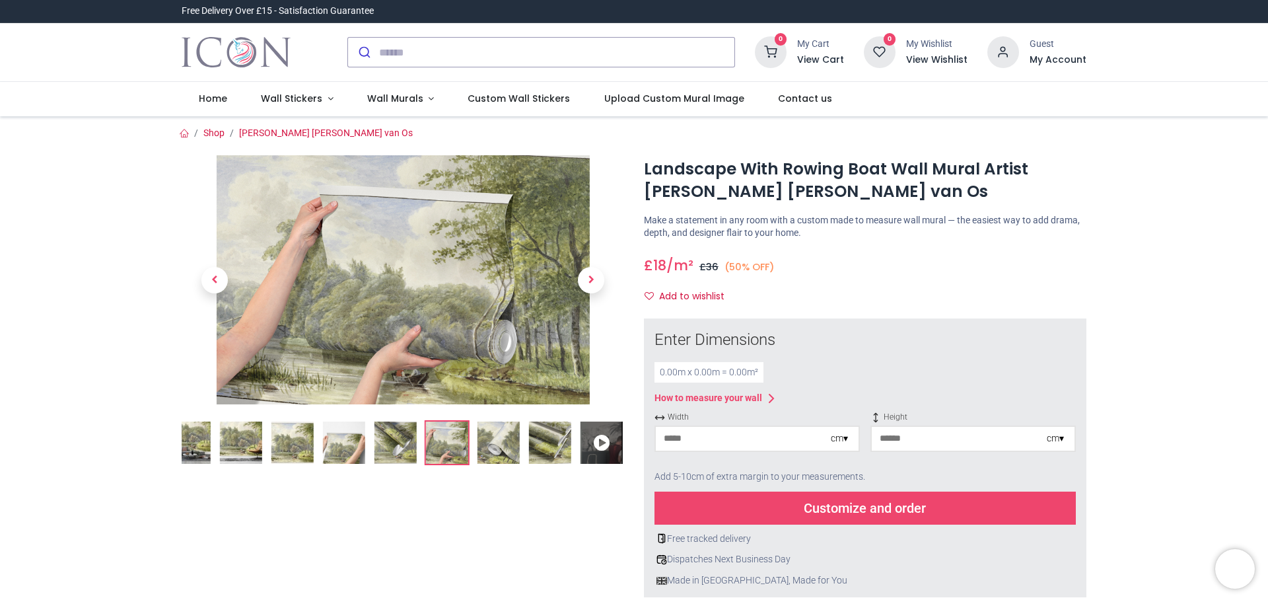
click at [501, 456] on img at bounding box center [498, 442] width 42 height 42
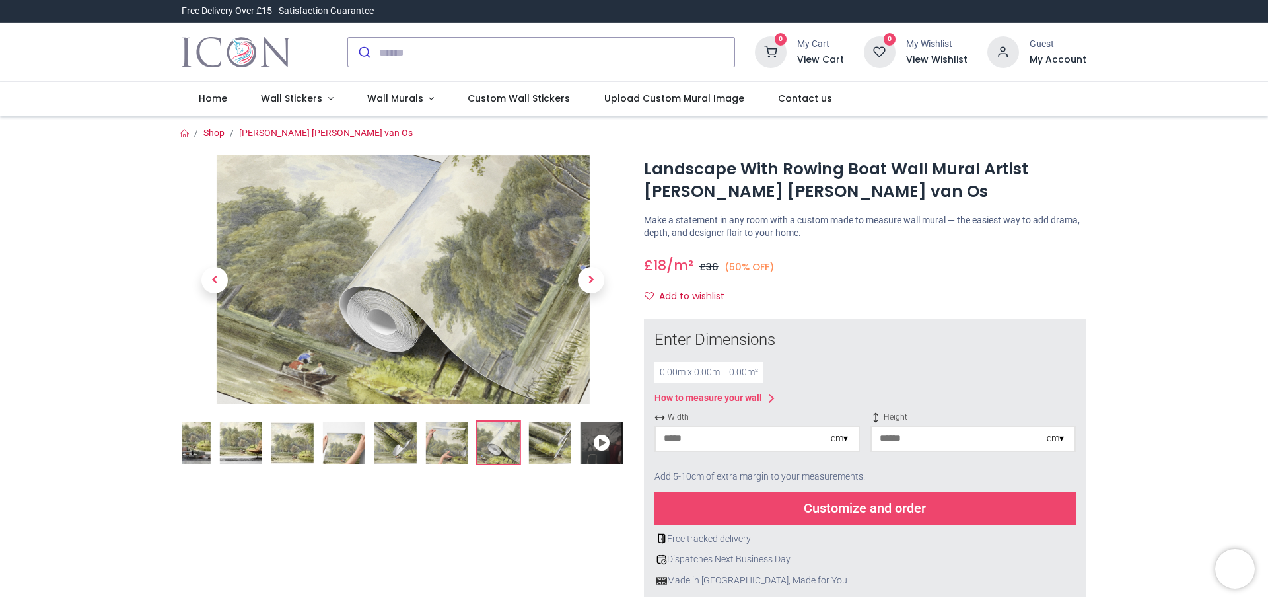
click at [544, 455] on img at bounding box center [550, 442] width 42 height 42
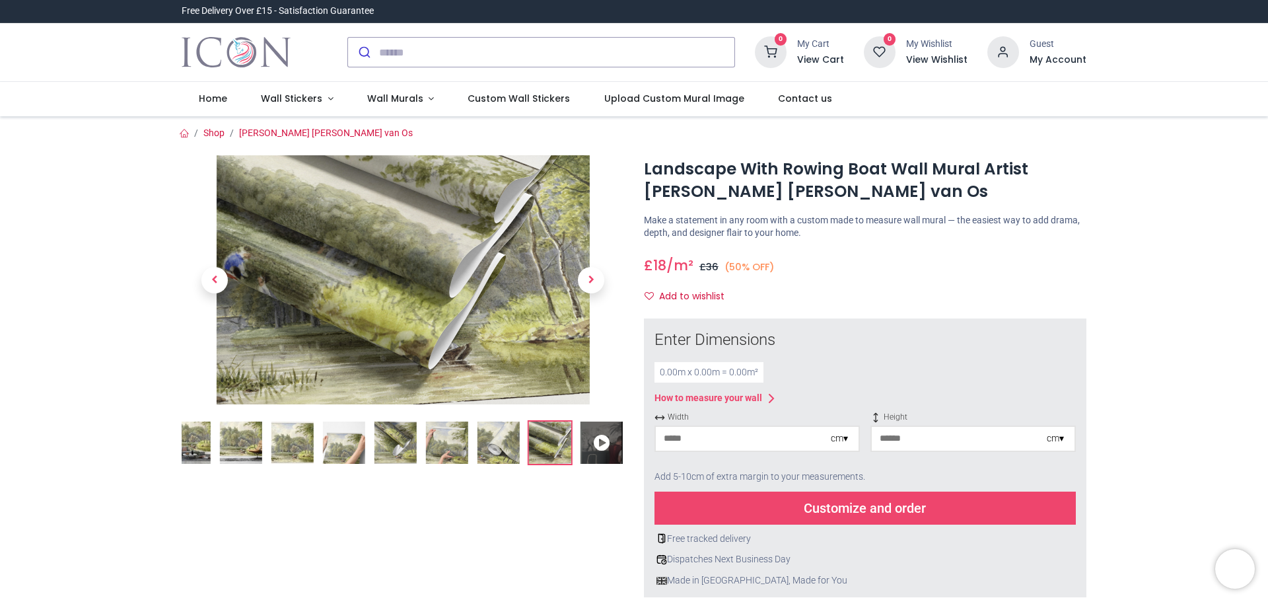
click at [359, 459] on img at bounding box center [344, 442] width 42 height 42
